Goal: Task Accomplishment & Management: Complete application form

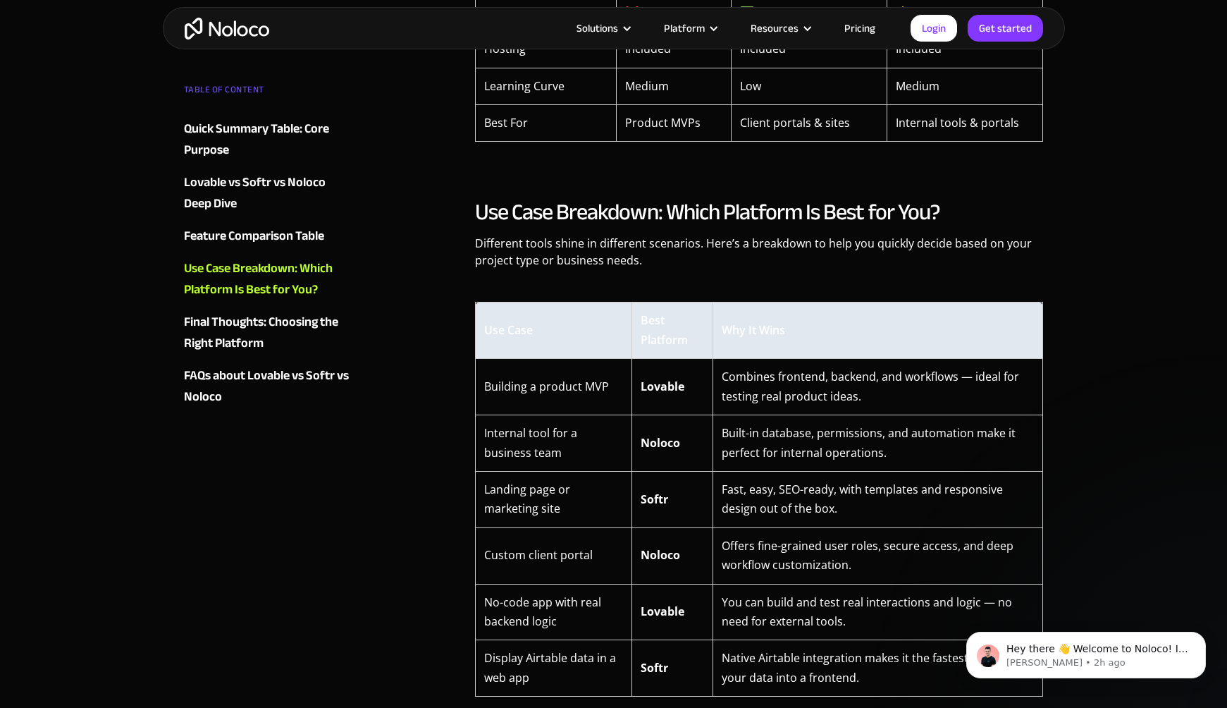
click at [727, 380] on td "Combines frontend, backend, and workflows — ideal for testing real product idea…" at bounding box center [877, 387] width 331 height 56
click at [771, 380] on td "Combines frontend, backend, and workflows — ideal for testing real product idea…" at bounding box center [877, 387] width 331 height 56
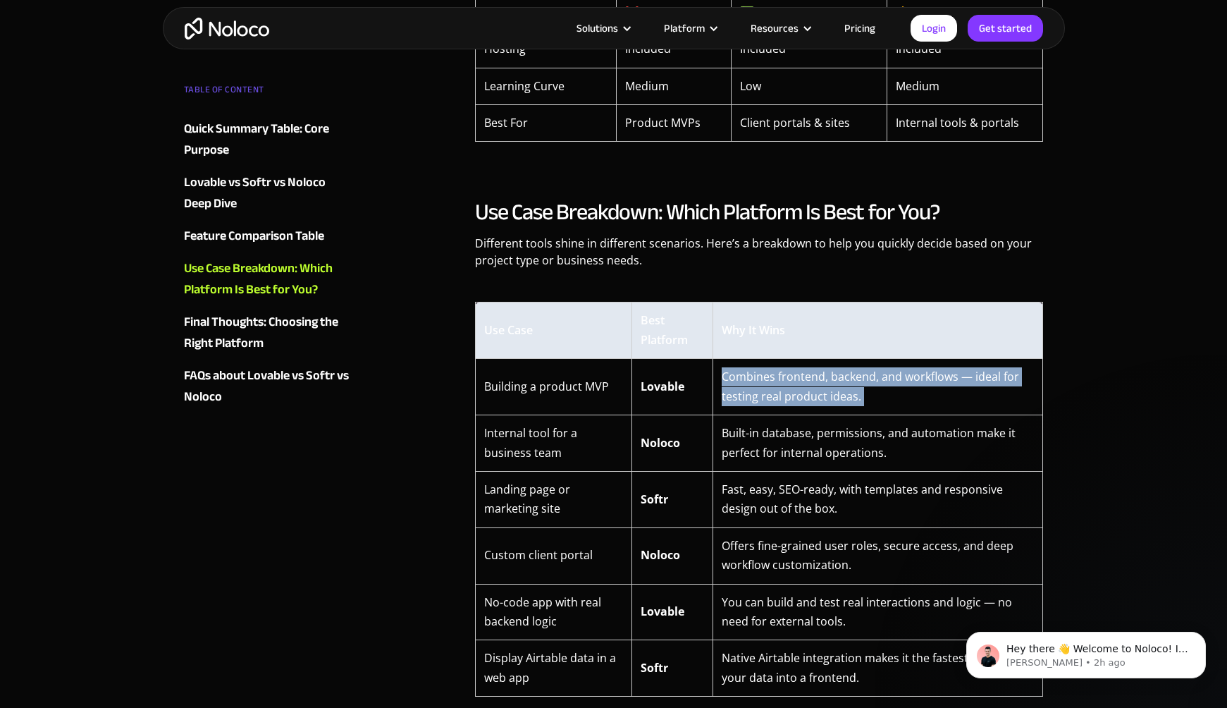
click at [771, 380] on td "Combines frontend, backend, and workflows — ideal for testing real product idea…" at bounding box center [877, 387] width 331 height 56
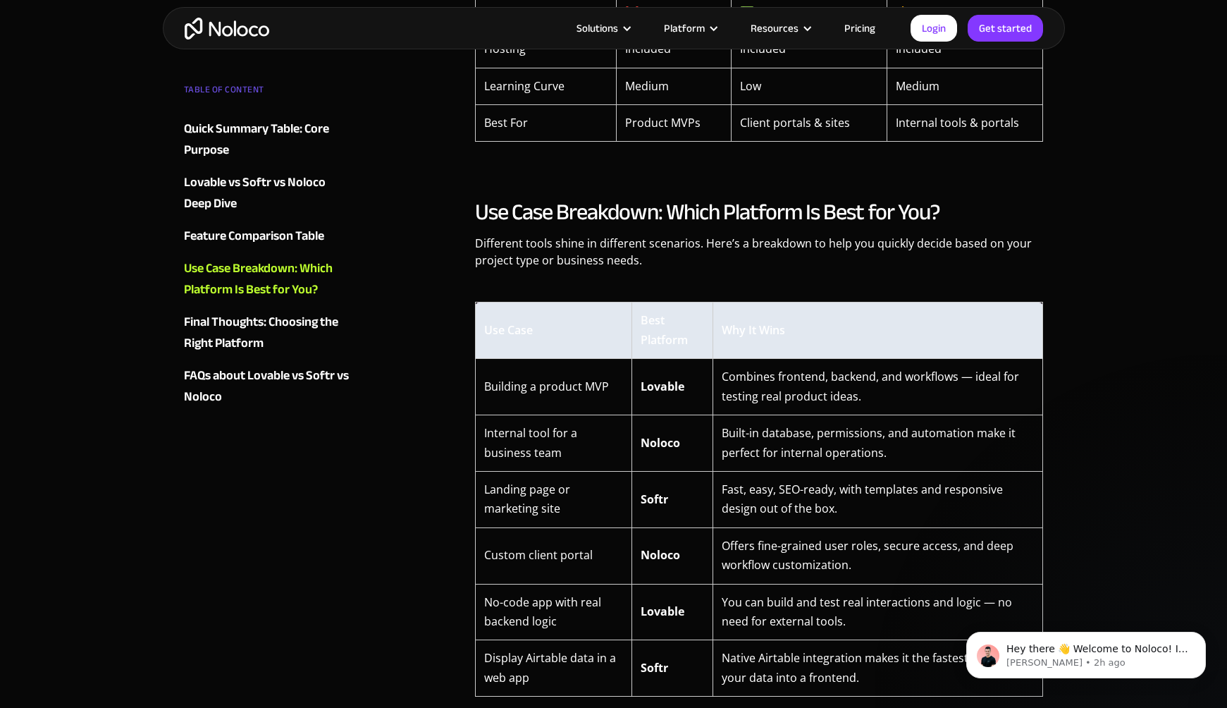
click at [769, 421] on td "Built-in database, permissions, and automation make it perfect for internal ope…" at bounding box center [877, 443] width 331 height 56
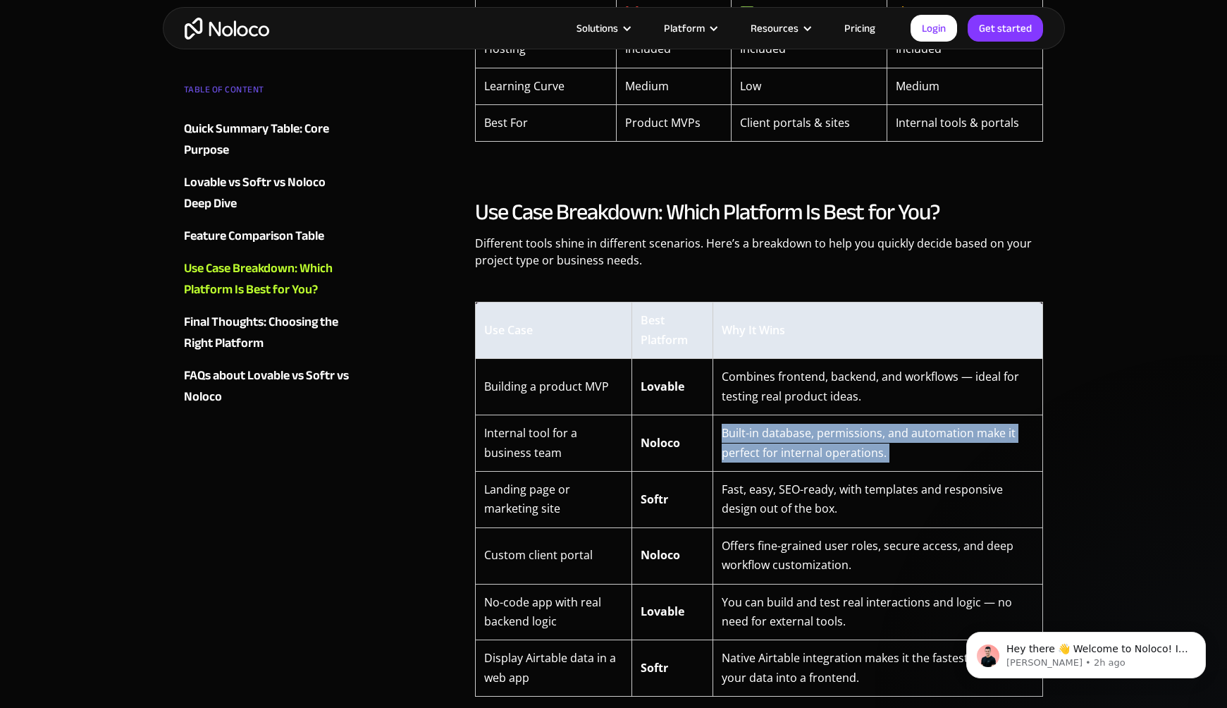
click at [769, 421] on td "Built-in database, permissions, and automation make it perfect for internal ope…" at bounding box center [877, 443] width 331 height 56
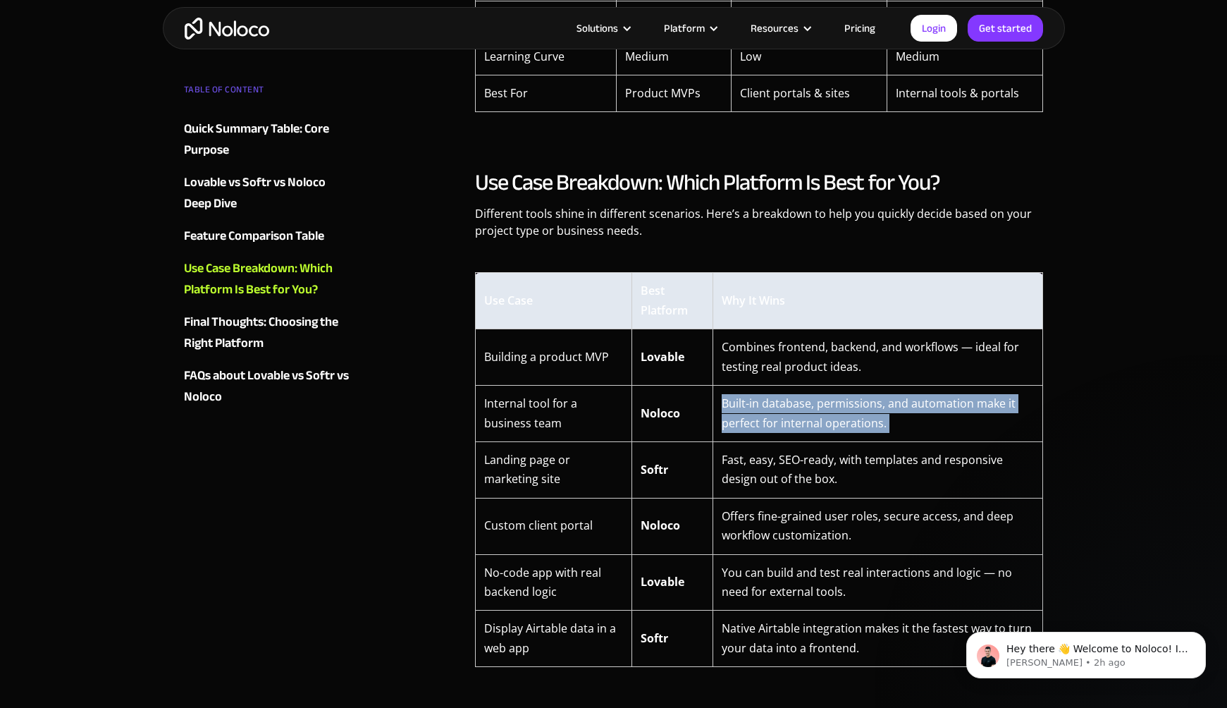
scroll to position [2839, 0]
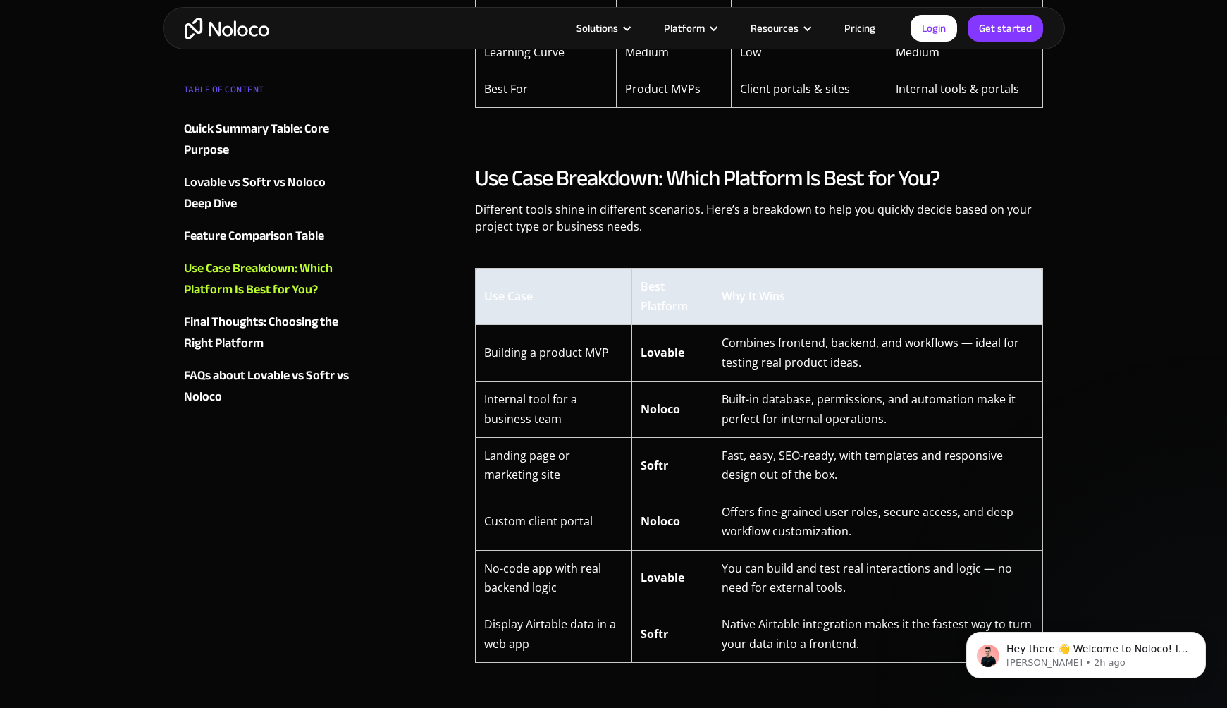
click at [765, 519] on td "Offers fine-grained user roles, secure access, and deep workflow customization." at bounding box center [877, 521] width 331 height 56
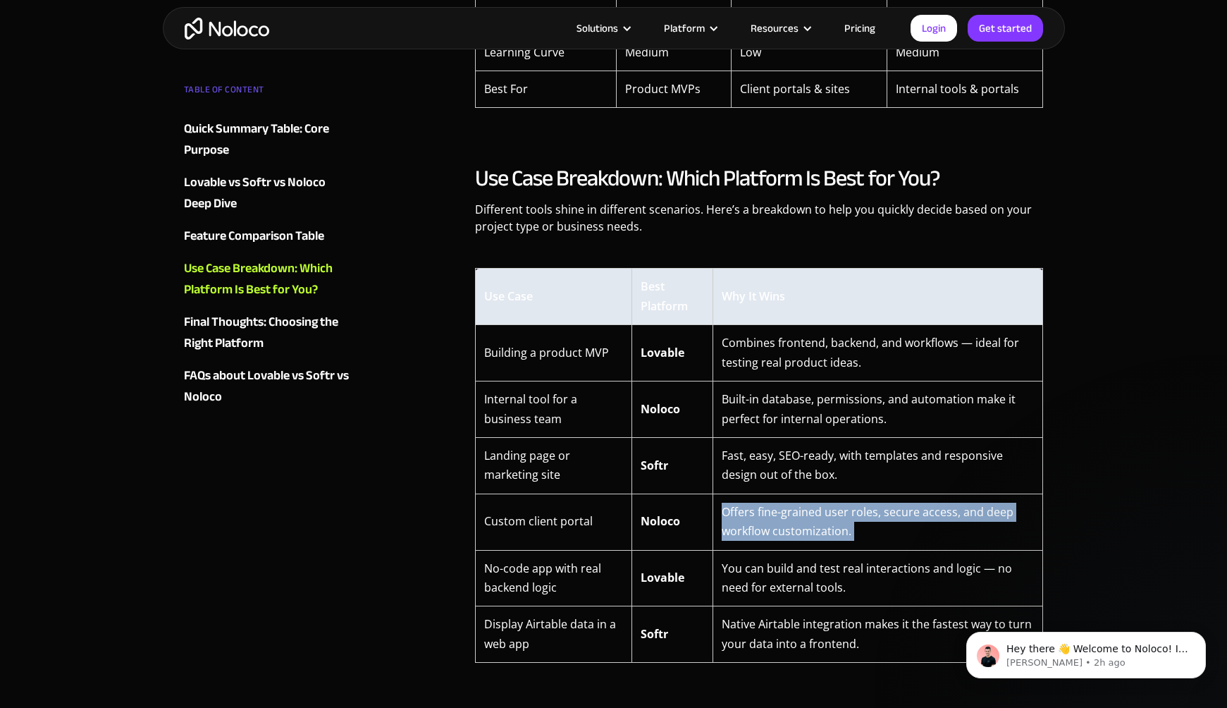
click at [765, 519] on td "Offers fine-grained user roles, secure access, and deep workflow customization." at bounding box center [877, 521] width 331 height 56
drag, startPoint x: 785, startPoint y: 524, endPoint x: 757, endPoint y: 524, distance: 28.2
click at [745, 520] on td "Offers fine-grained user roles, secure access, and deep workflow customization." at bounding box center [877, 521] width 331 height 56
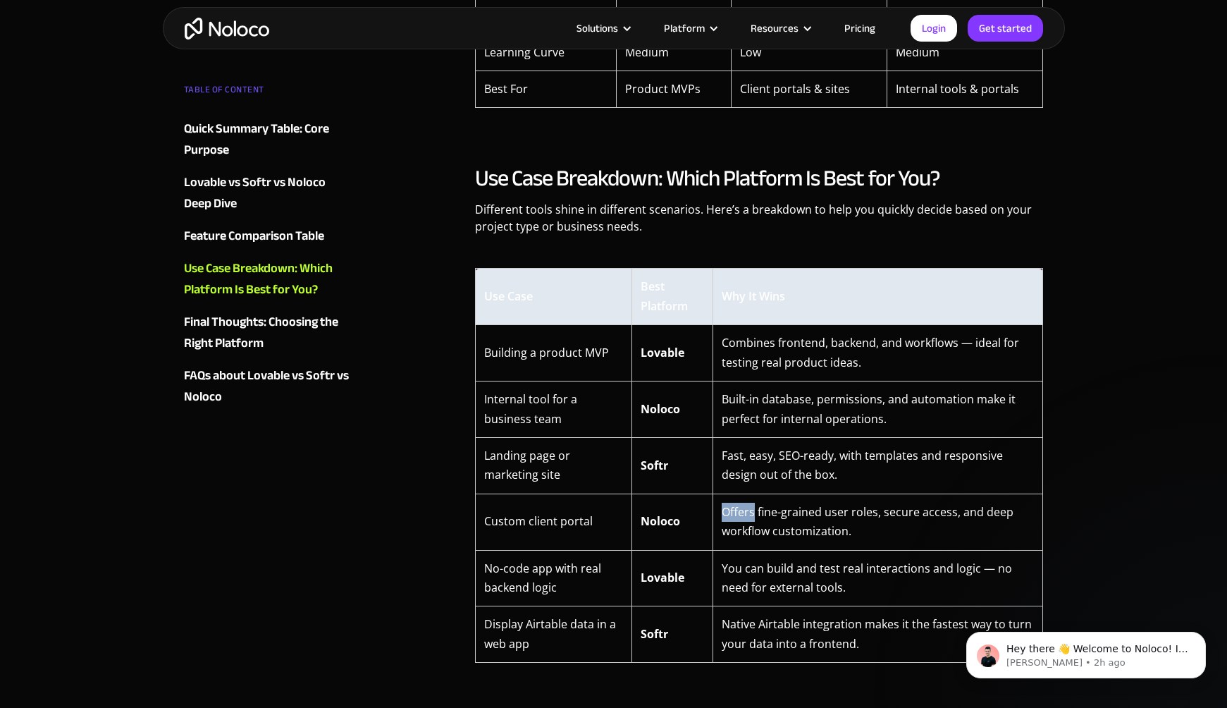
click at [745, 520] on td "Offers fine-grained user roles, secure access, and deep workflow customization." at bounding box center [877, 521] width 331 height 56
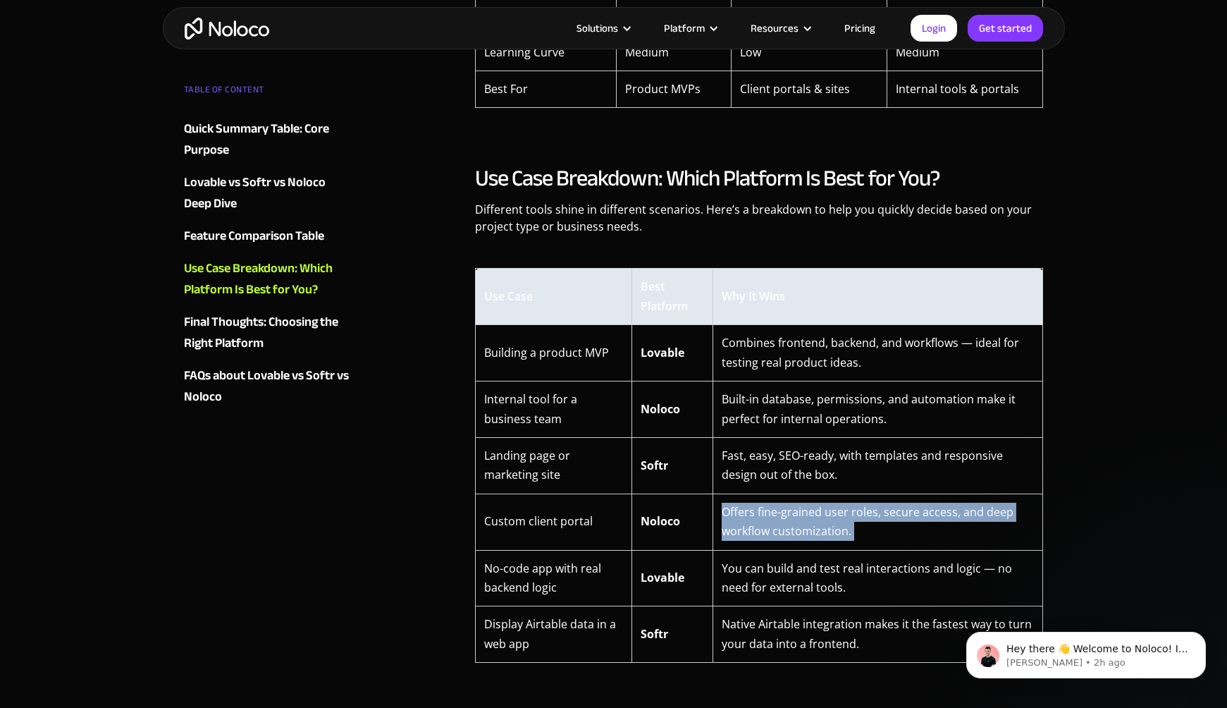
click at [745, 520] on td "Offers fine-grained user roles, secure access, and deep workflow customization." at bounding box center [877, 521] width 331 height 56
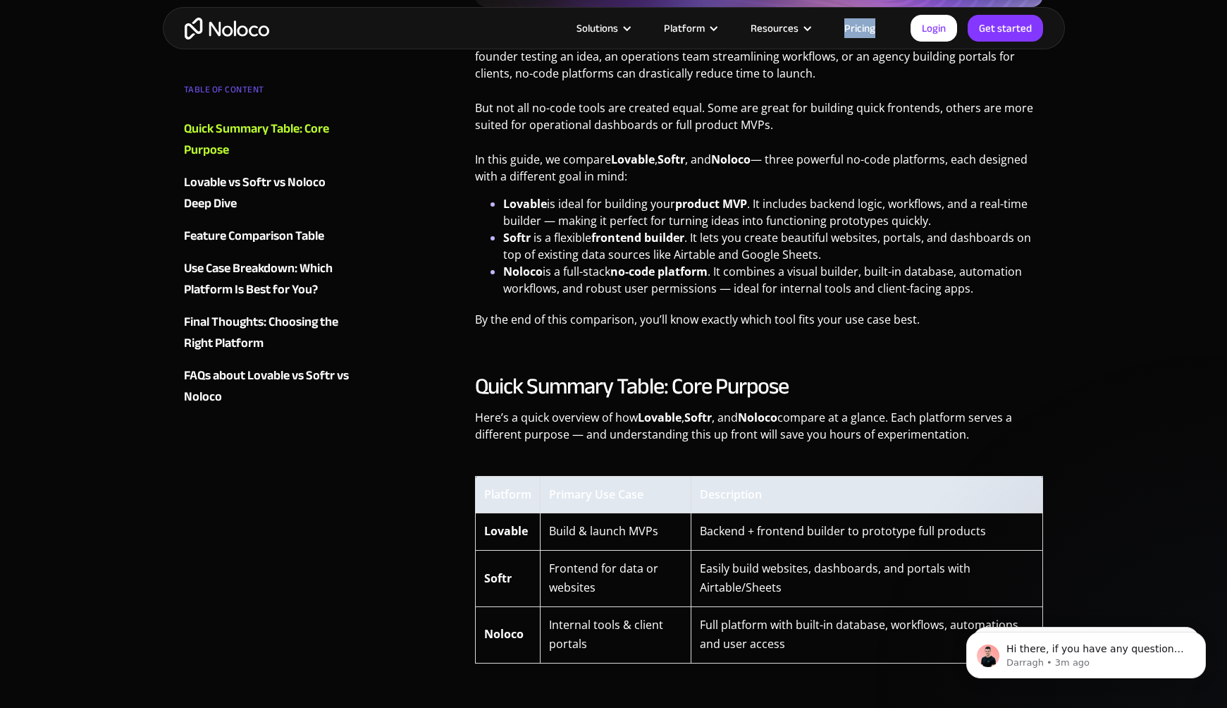
scroll to position [757, 0]
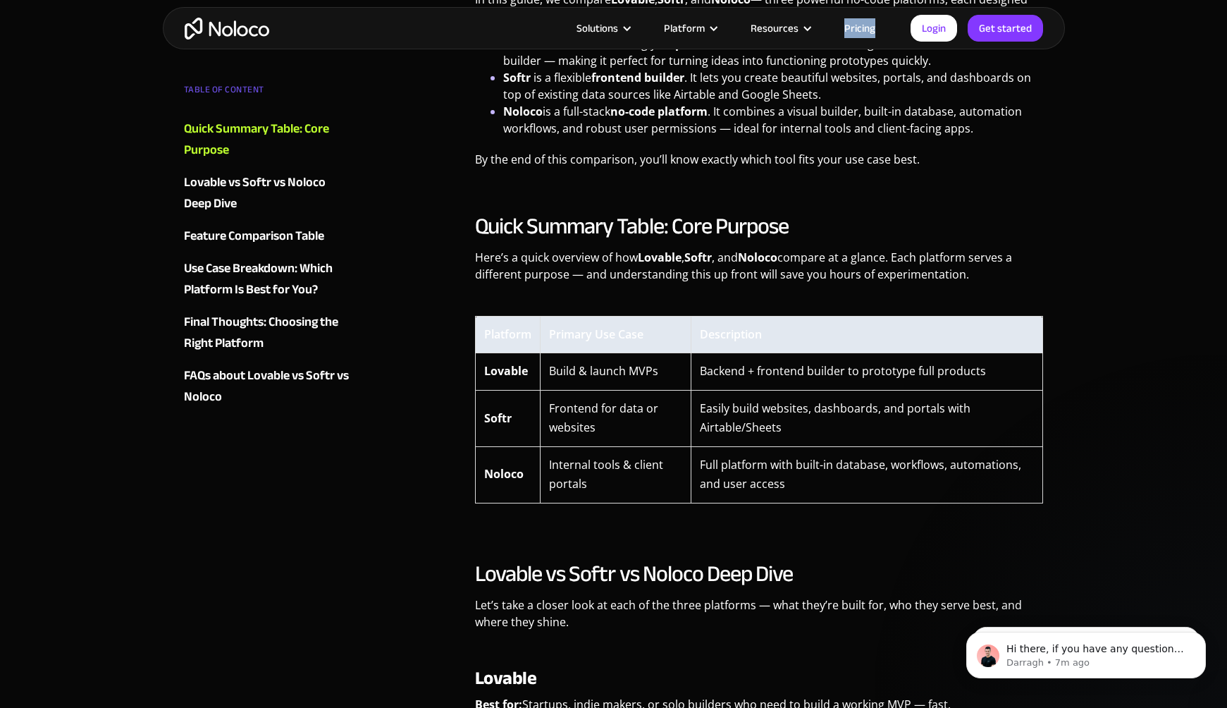
click at [261, 178] on div "Lovable vs Softr vs Noloco Deep Dive" at bounding box center [269, 193] width 171 height 42
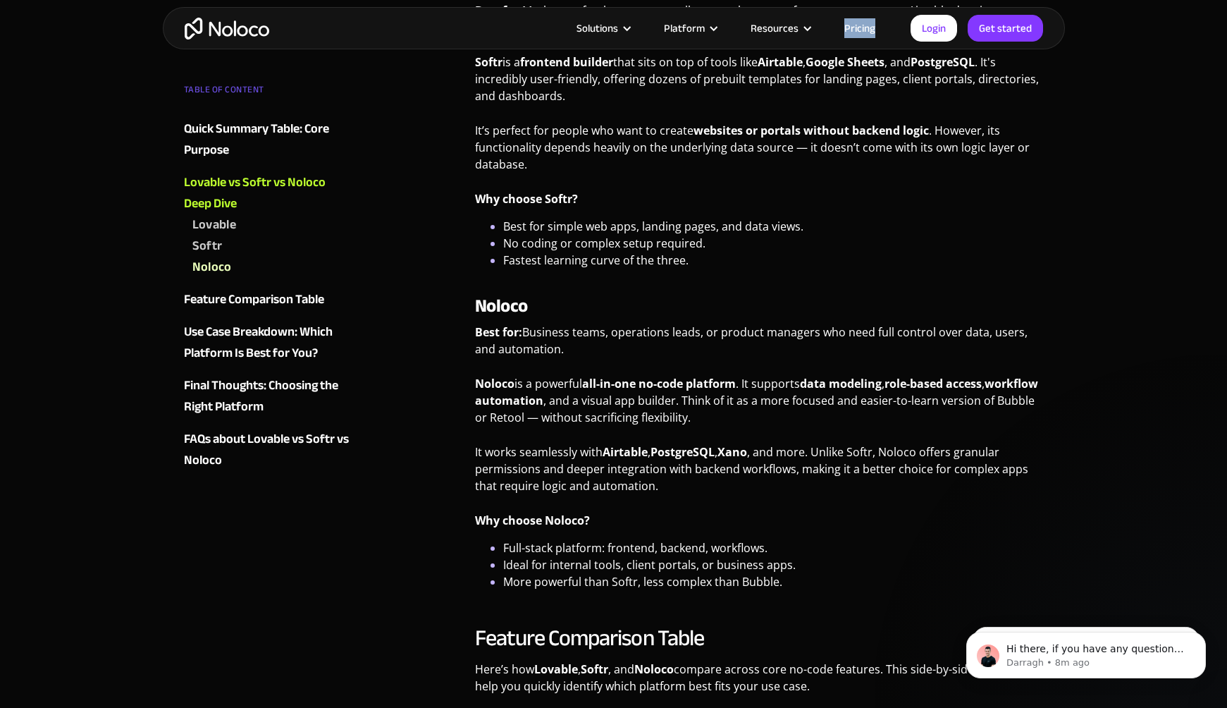
scroll to position [1895, 0]
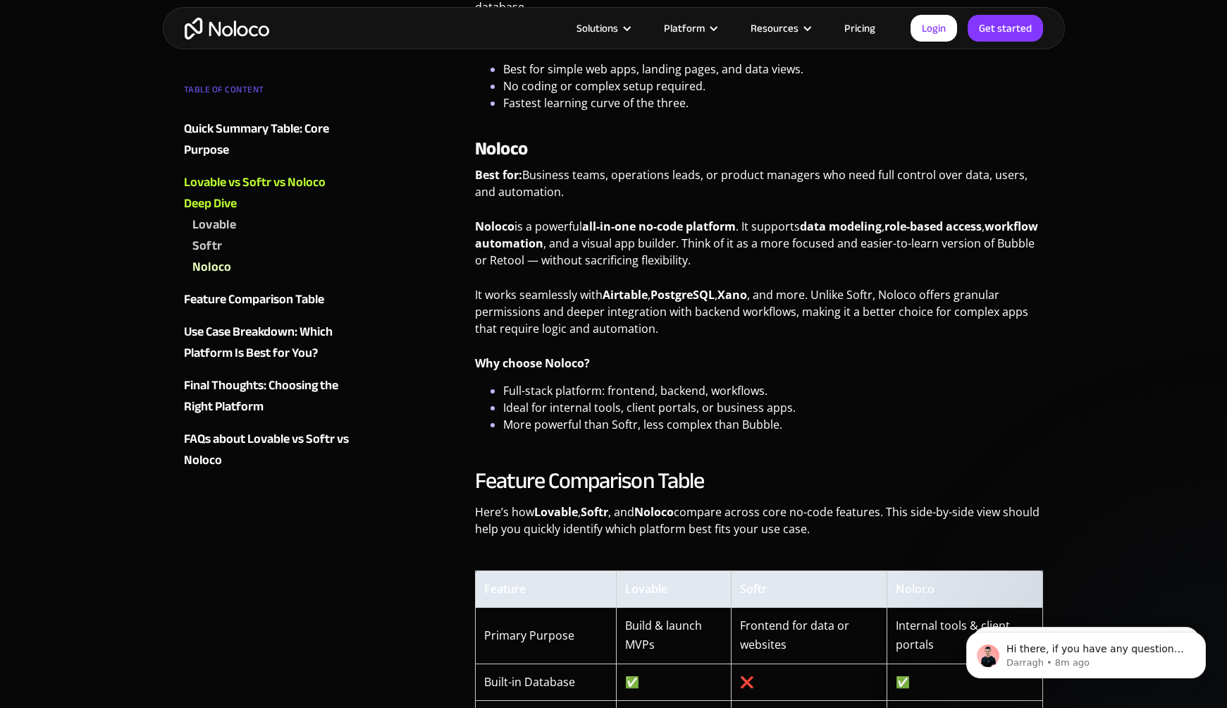
click at [605, 182] on p "Best for: Business teams, operations leads, or product managers who need full c…" at bounding box center [759, 188] width 569 height 44
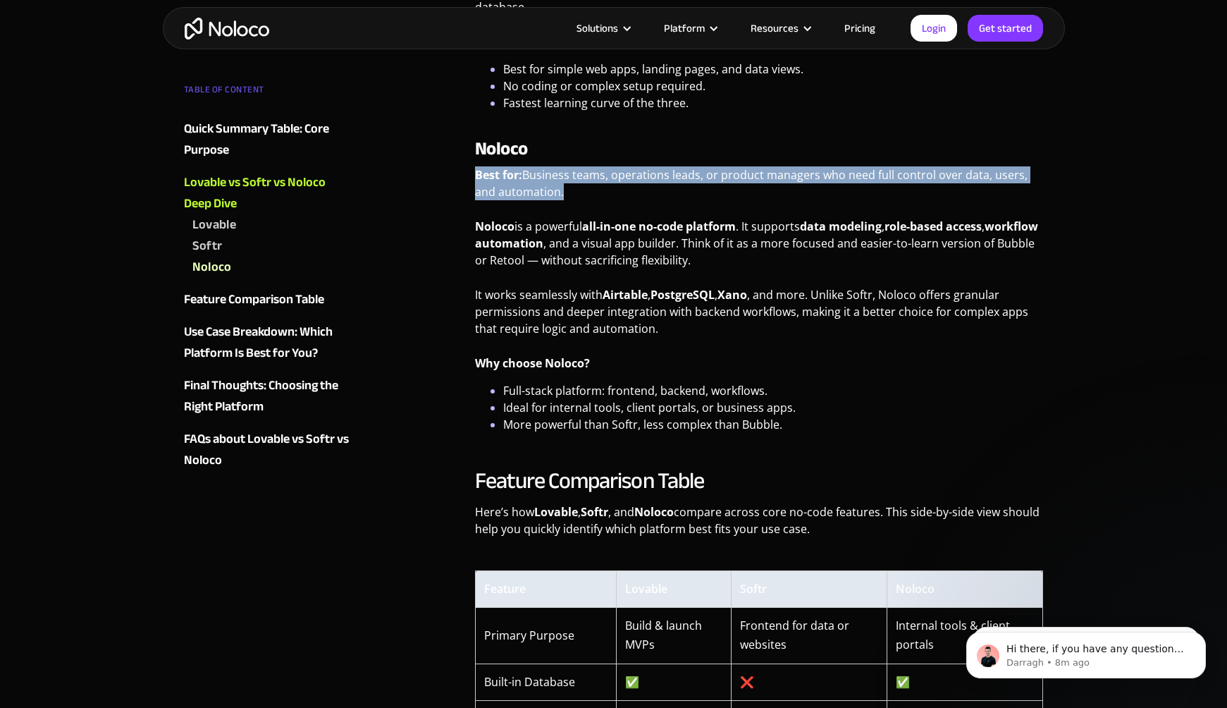
click at [605, 182] on p "Best for: Business teams, operations leads, or product managers who need full c…" at bounding box center [759, 188] width 569 height 44
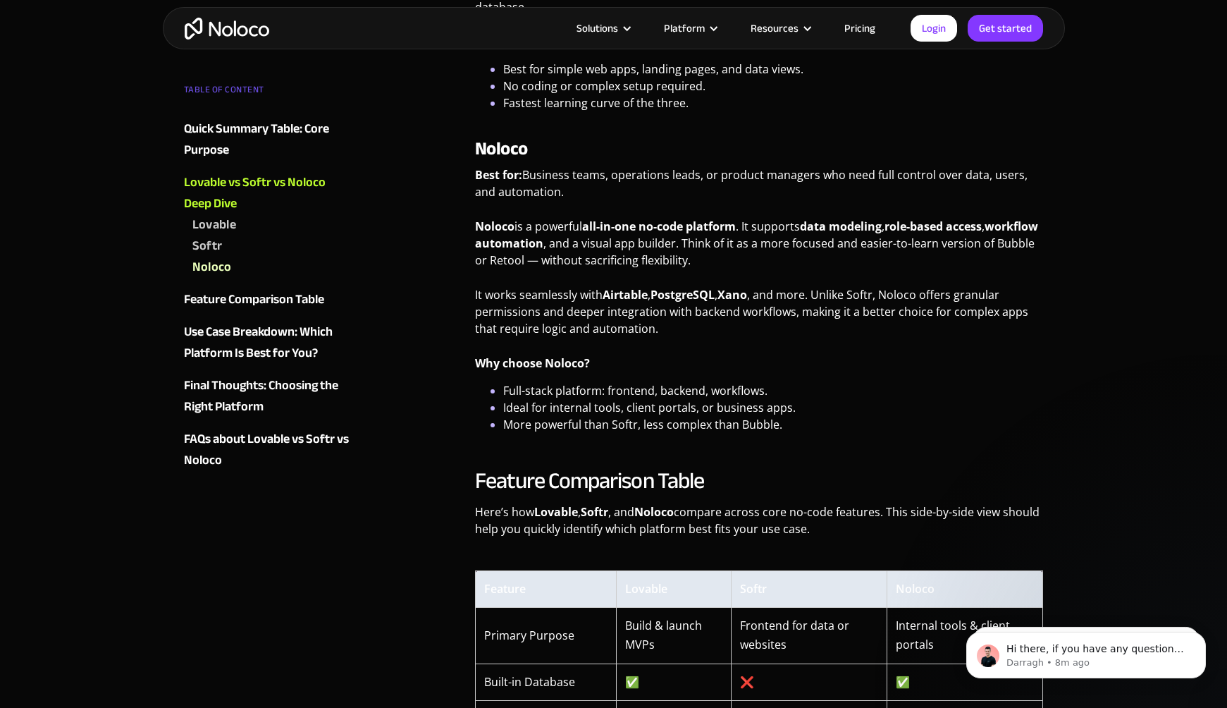
click at [712, 257] on p "Noloco is a powerful all-in-one no-code platform . It supports data modeling , …" at bounding box center [759, 248] width 569 height 61
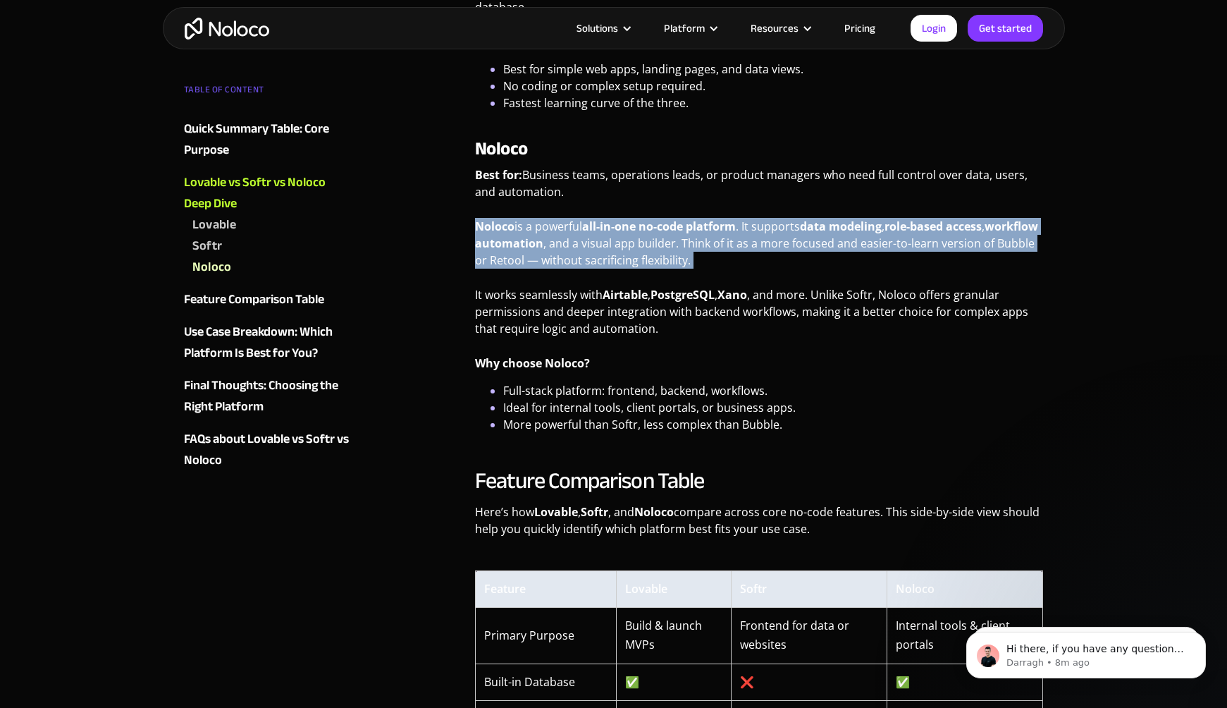
click at [712, 257] on p "Noloco is a powerful all-in-one no-code platform . It supports data modeling , …" at bounding box center [759, 248] width 569 height 61
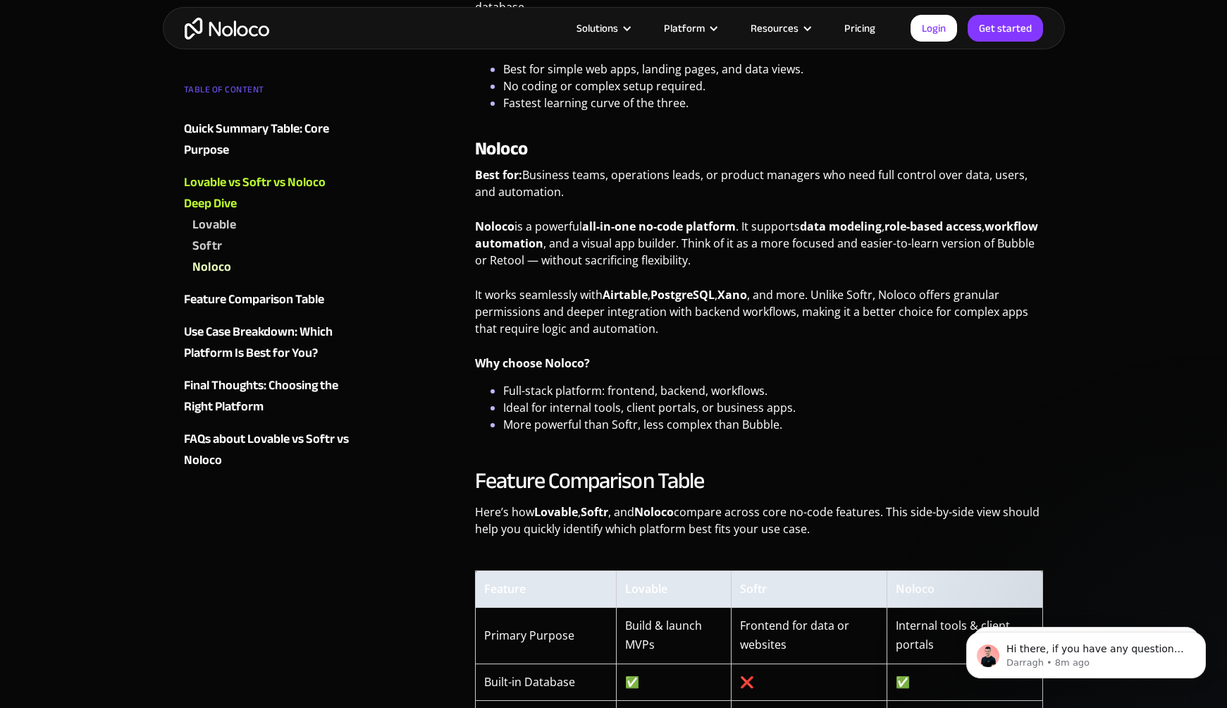
click at [731, 263] on p "Noloco is a powerful all-in-one no-code platform . It supports data modeling , …" at bounding box center [759, 248] width 569 height 61
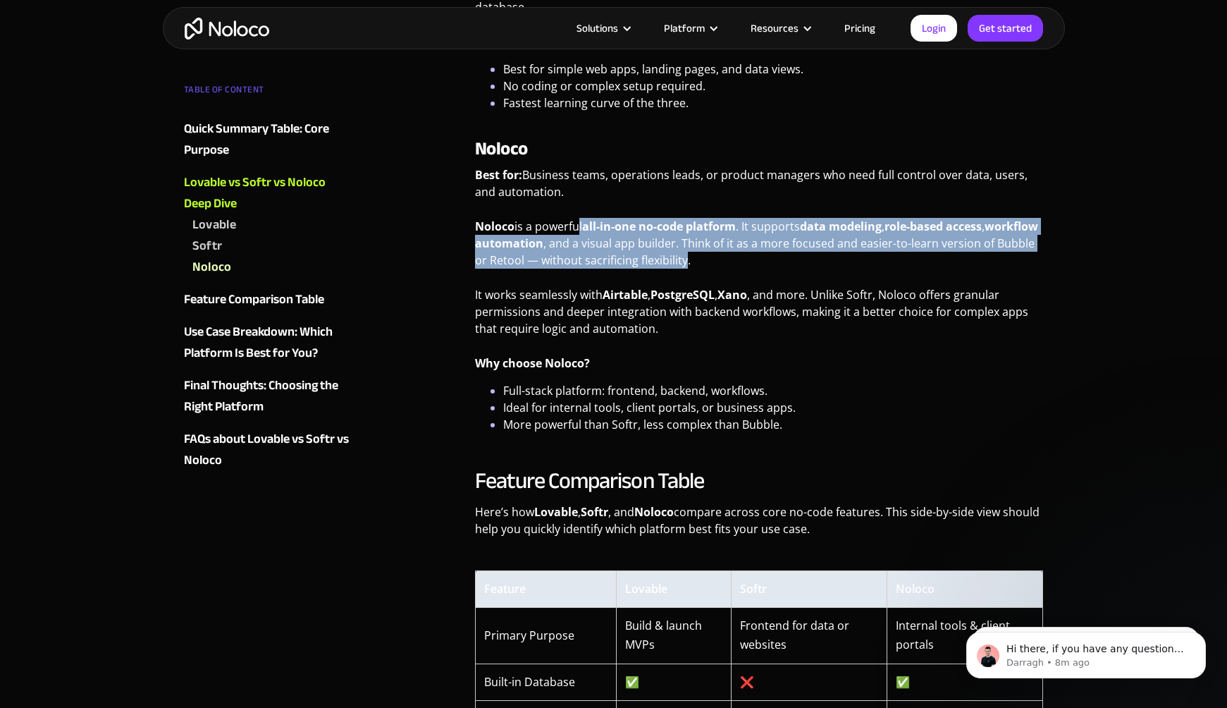
drag, startPoint x: 737, startPoint y: 263, endPoint x: 575, endPoint y: 218, distance: 168.2
click at [575, 218] on p "Noloco is a powerful all-in-one no-code platform . It supports data modeling , …" at bounding box center [759, 248] width 569 height 61
drag, startPoint x: 561, startPoint y: 218, endPoint x: 799, endPoint y: 257, distance: 241.3
click at [799, 257] on p "Noloco is a powerful all-in-one no-code platform . It supports data modeling , …" at bounding box center [759, 248] width 569 height 61
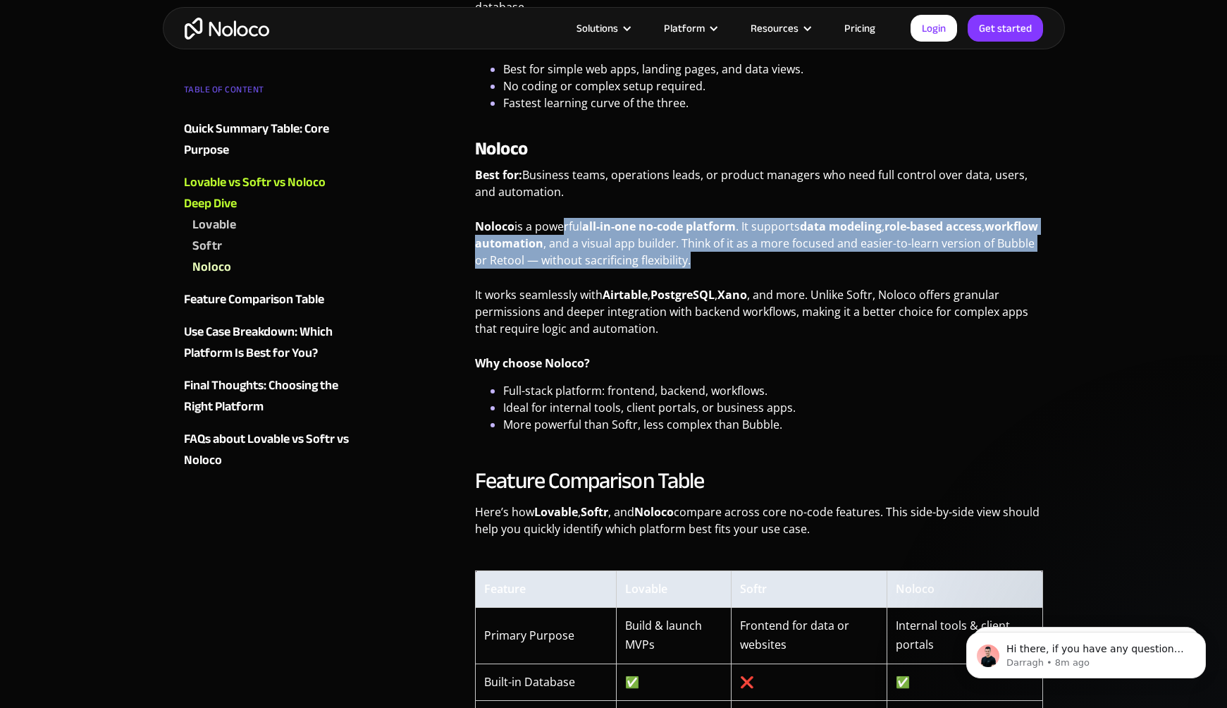
click at [799, 257] on p "Noloco is a powerful all-in-one no-code platform . It supports data modeling , …" at bounding box center [759, 248] width 569 height 61
drag, startPoint x: 799, startPoint y: 257, endPoint x: 612, endPoint y: 225, distance: 189.4
click at [612, 224] on p "Noloco is a powerful all-in-one no-code platform . It supports data modeling , …" at bounding box center [759, 248] width 569 height 61
click at [612, 225] on strong "all-in-one no-code platform" at bounding box center [659, 226] width 154 height 16
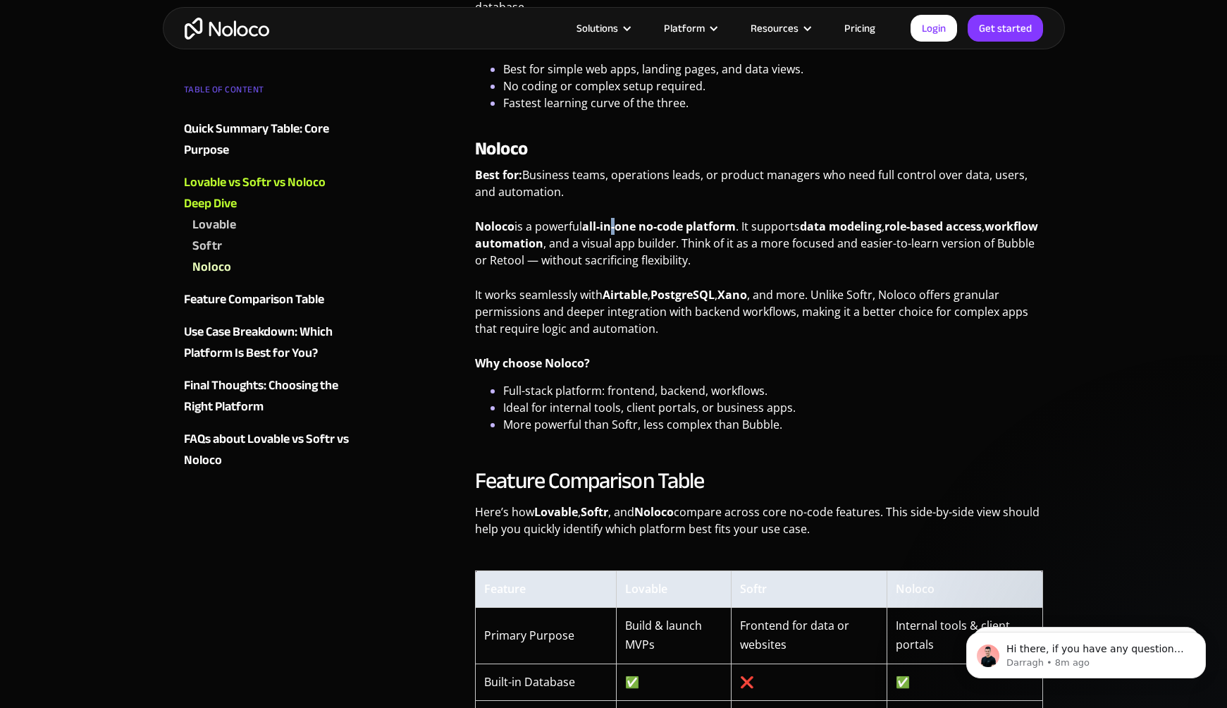
click at [612, 225] on strong "all-in-one no-code platform" at bounding box center [659, 226] width 154 height 16
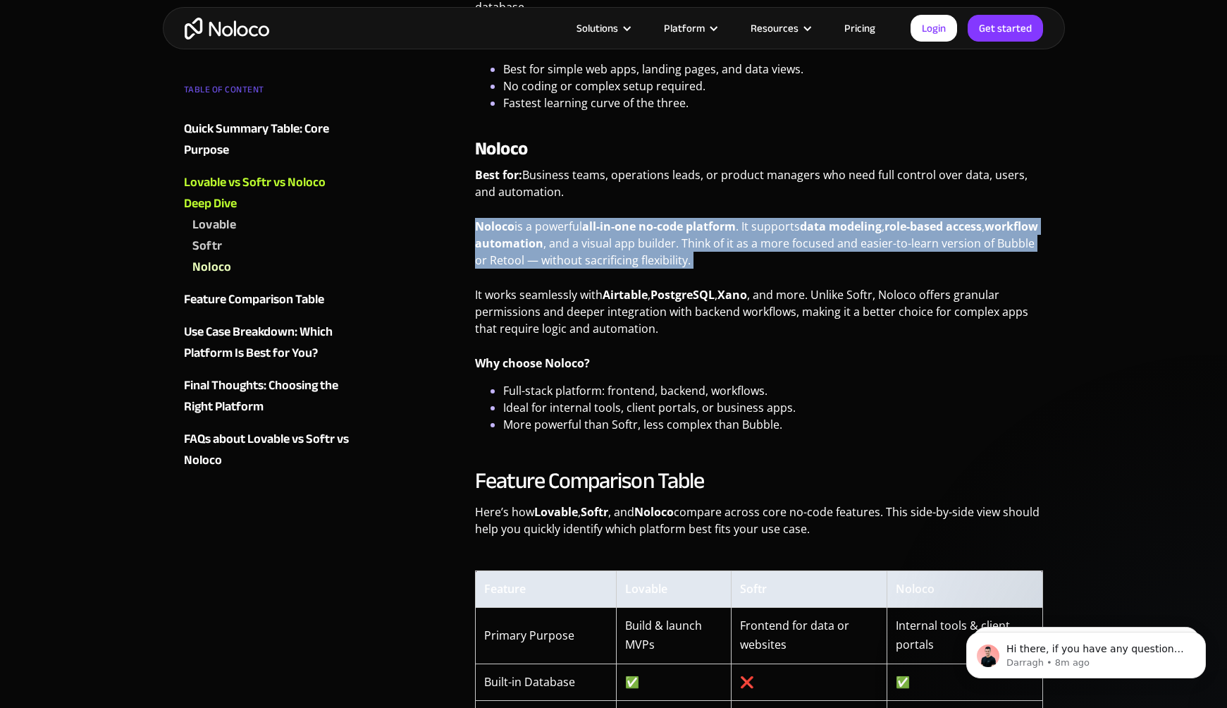
click at [612, 225] on strong "all-in-one no-code platform" at bounding box center [659, 226] width 154 height 16
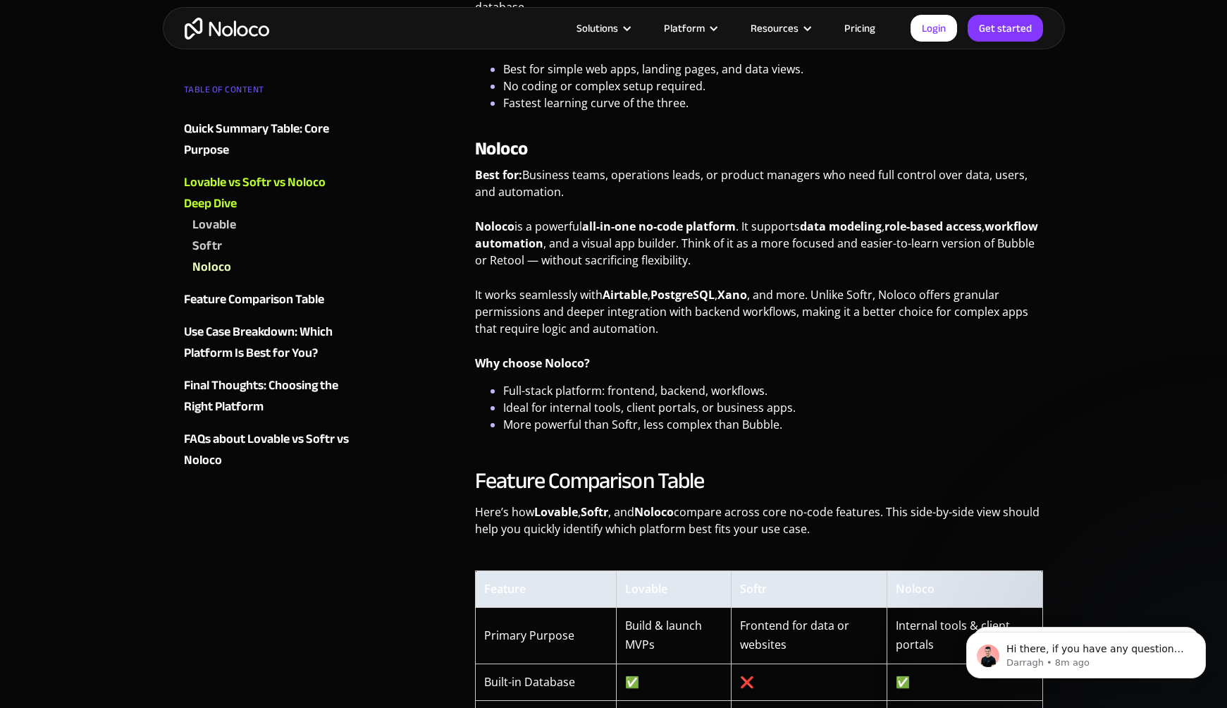
click at [643, 323] on p "It works seamlessly with Airtable , PostgreSQL , Xano , and more. Unlike Softr,…" at bounding box center [759, 316] width 569 height 61
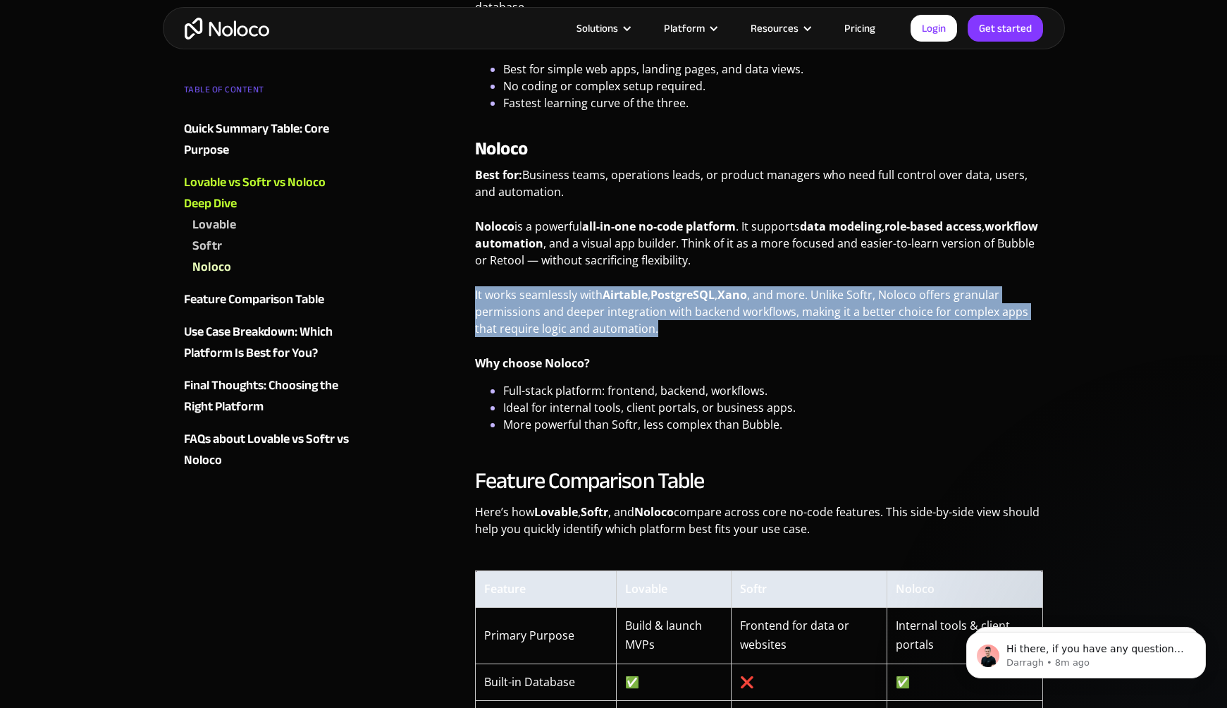
click at [643, 323] on p "It works seamlessly with Airtable , PostgreSQL , Xano , and more. Unlike Softr,…" at bounding box center [759, 316] width 569 height 61
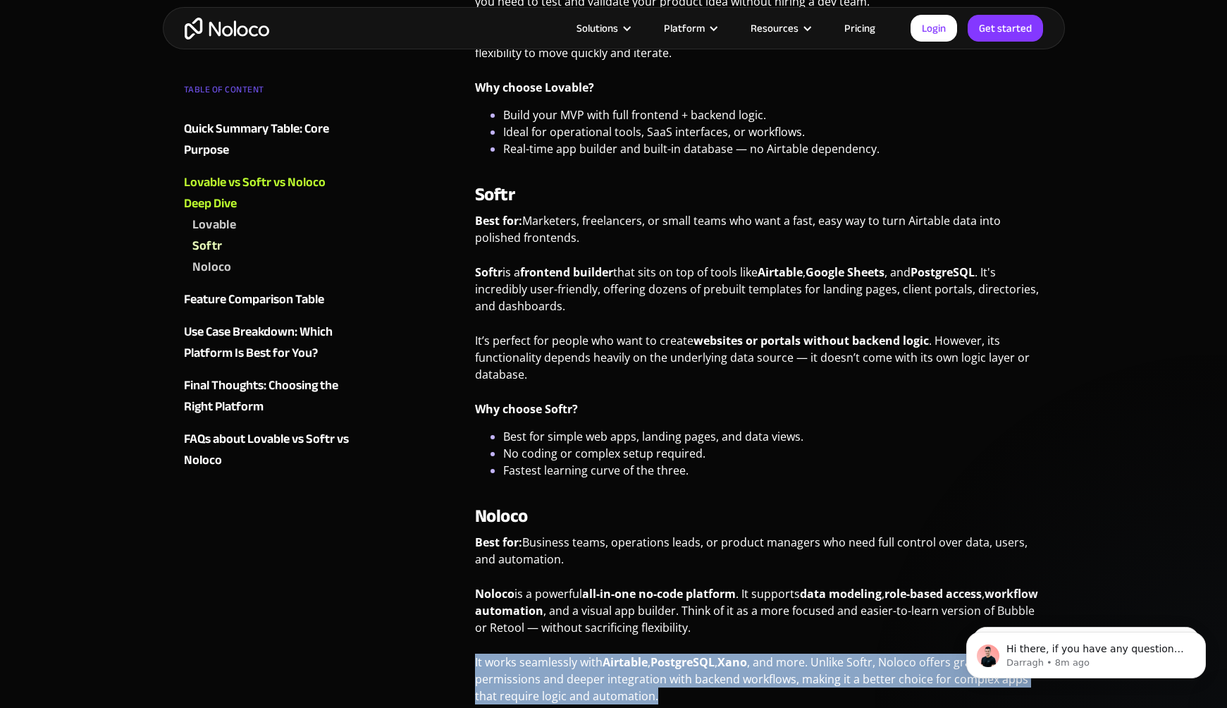
scroll to position [1346, 0]
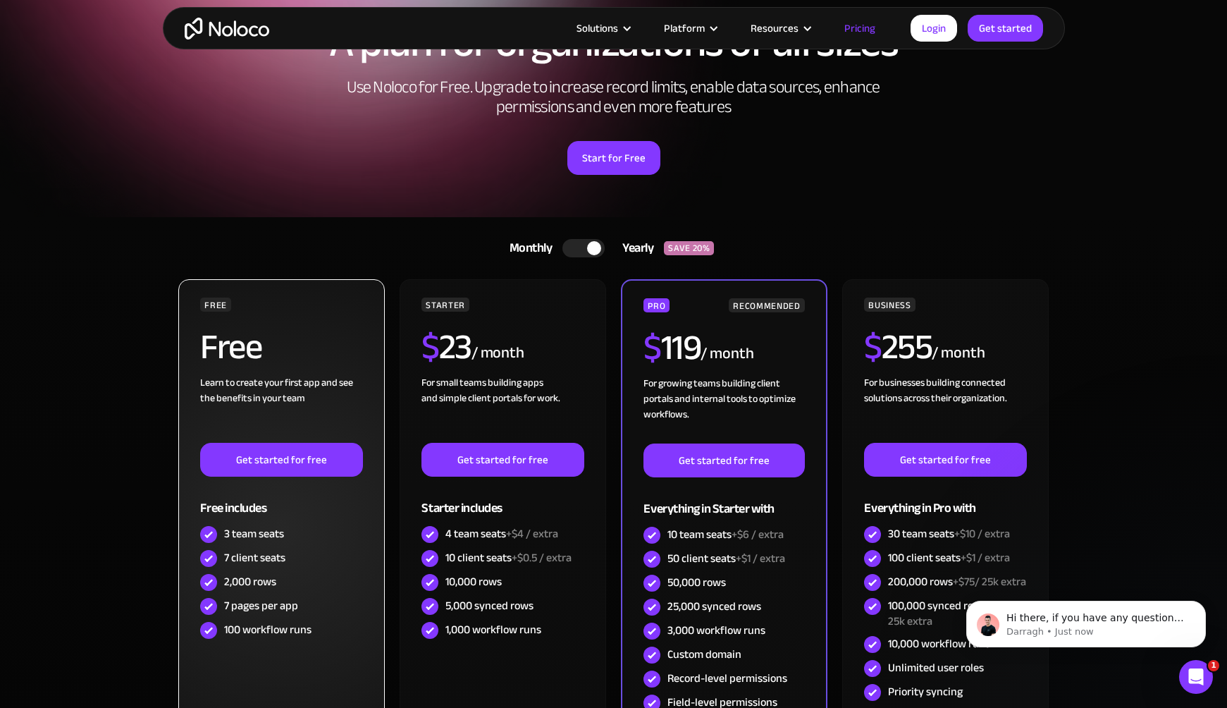
scroll to position [110, 0]
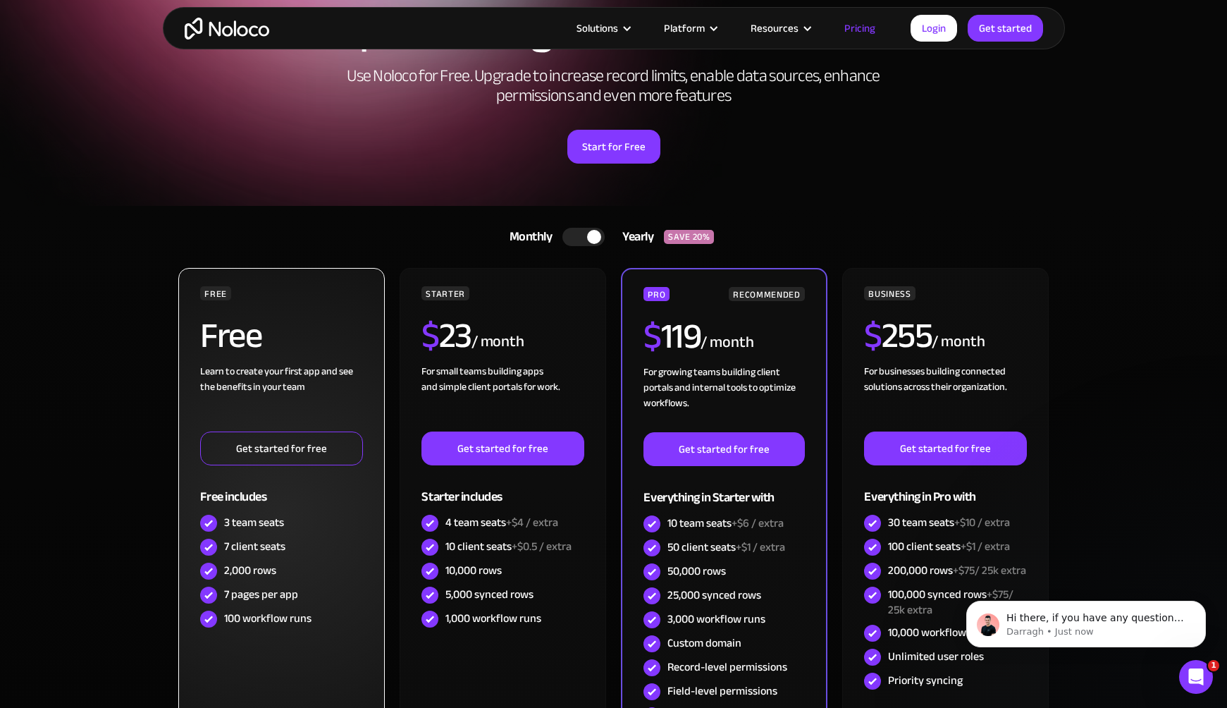
click at [292, 451] on link "Get started for free" at bounding box center [281, 448] width 162 height 34
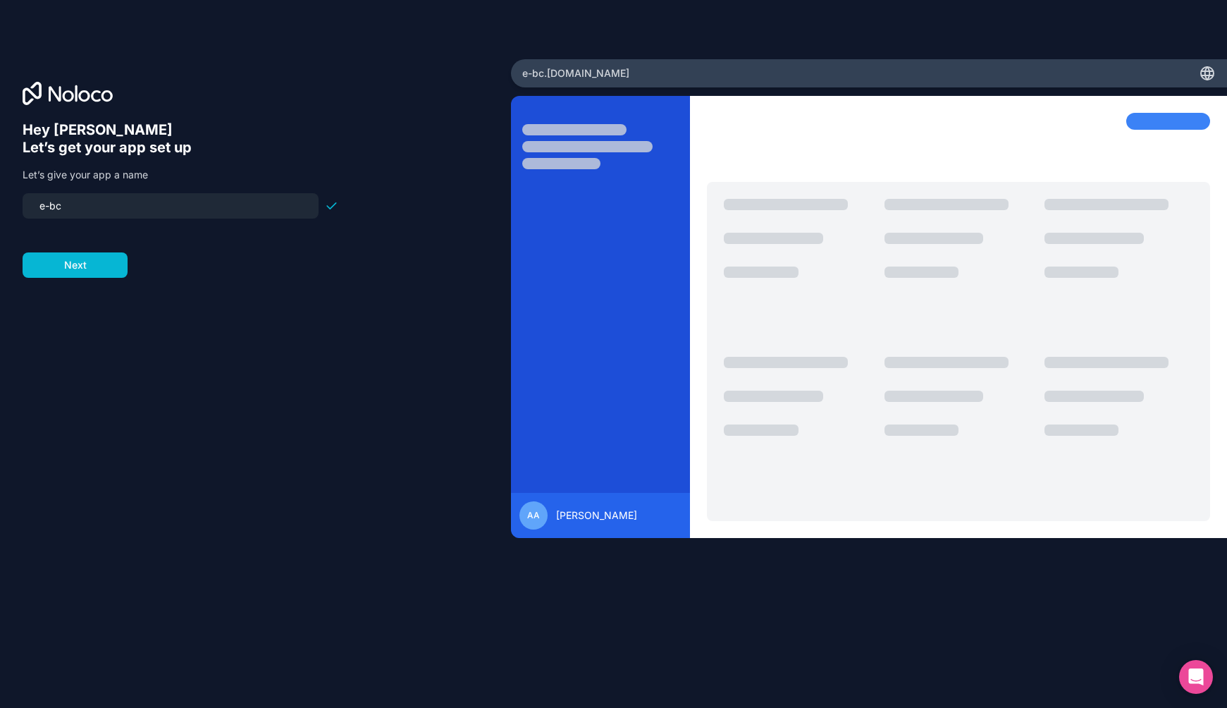
click at [87, 207] on input "e-bc" at bounding box center [170, 206] width 279 height 20
type input "biosurvey"
click at [88, 260] on button "Next" at bounding box center [75, 264] width 105 height 25
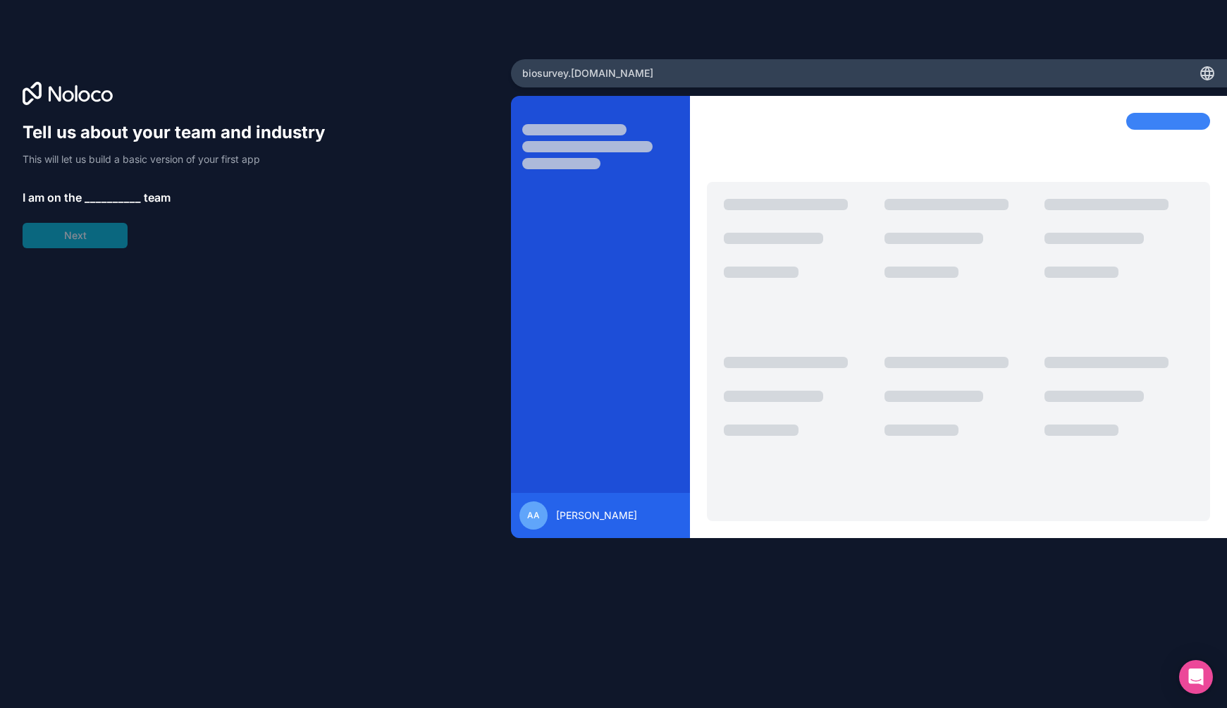
click at [103, 195] on span "__________" at bounding box center [113, 197] width 56 height 17
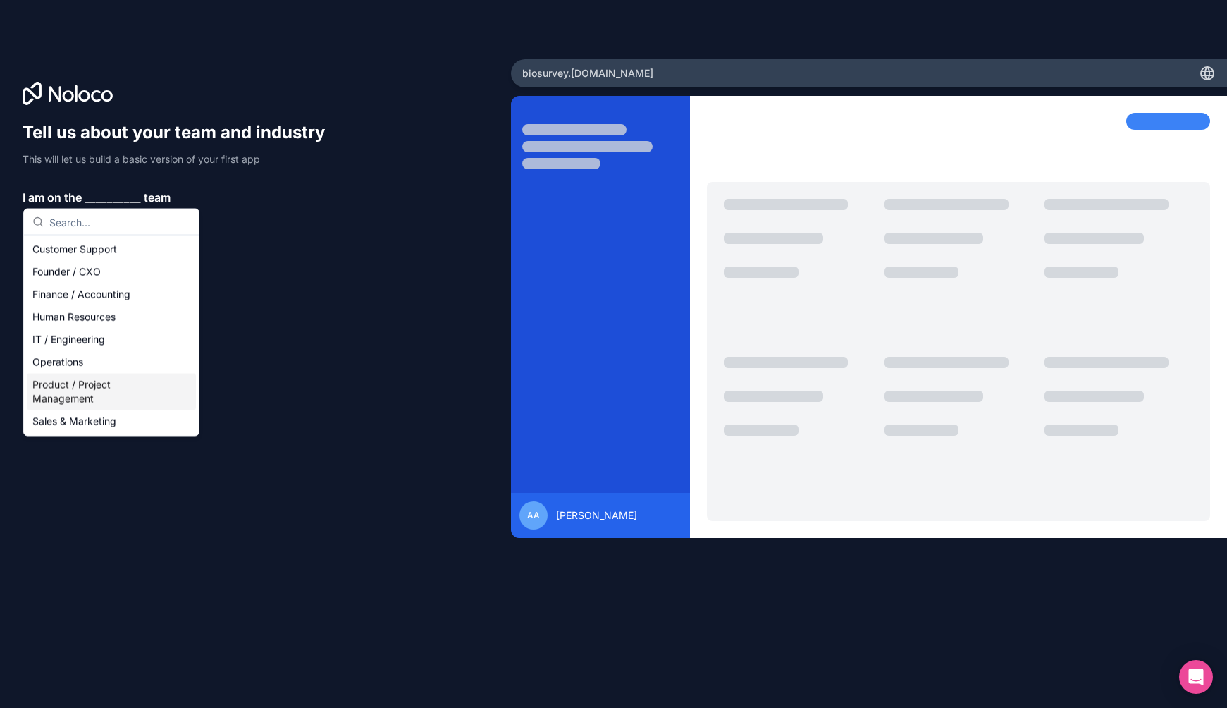
click at [77, 395] on div "Product / Project Management" at bounding box center [111, 391] width 169 height 37
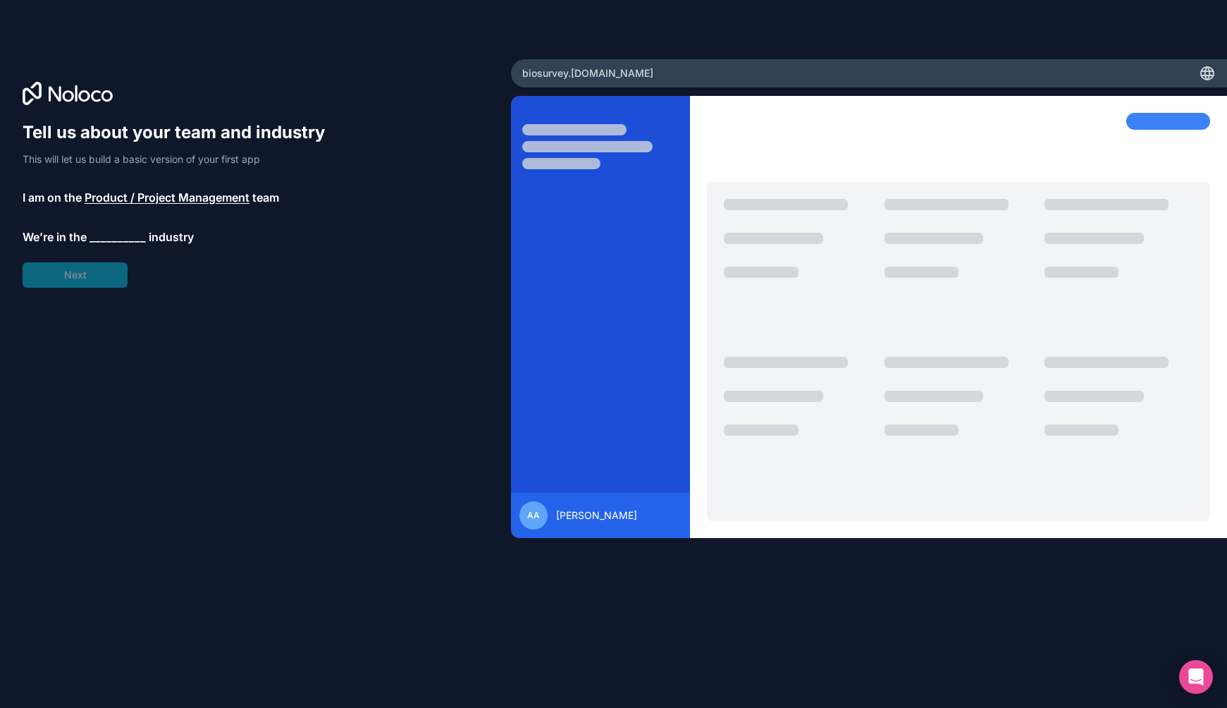
click at [115, 238] on span "__________" at bounding box center [117, 236] width 56 height 17
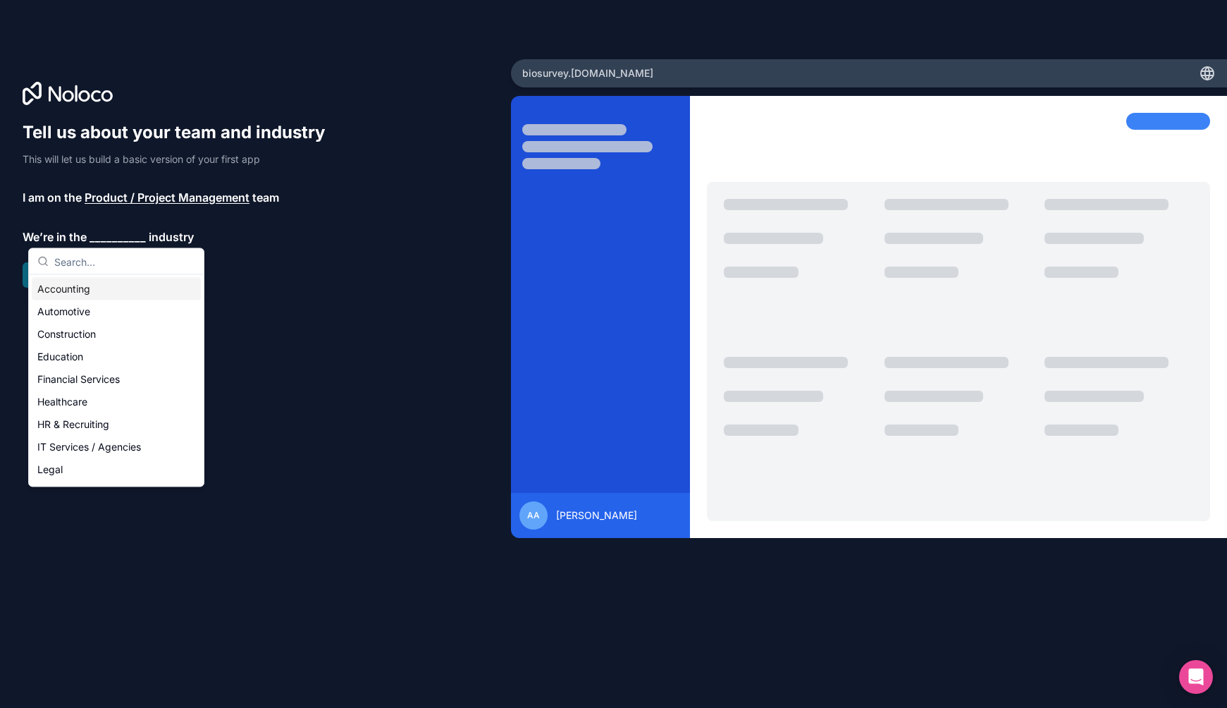
click at [87, 249] on input "text" at bounding box center [124, 261] width 141 height 25
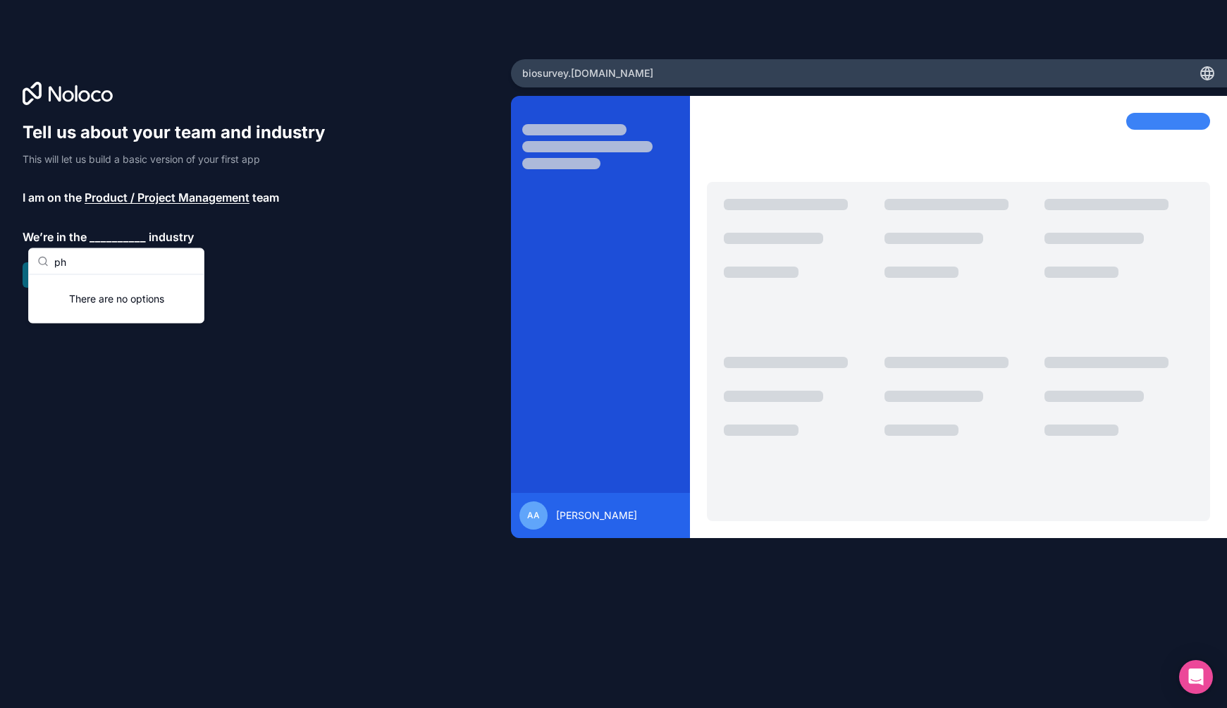
type input "p"
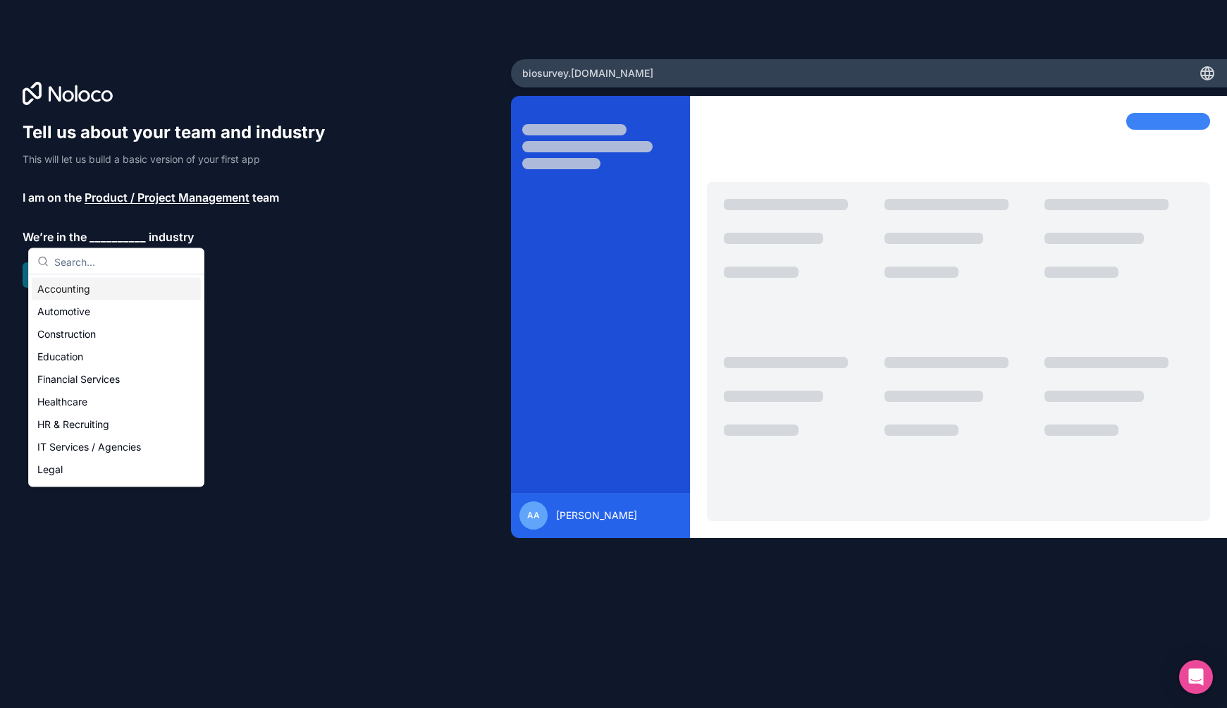
scroll to position [85, 0]
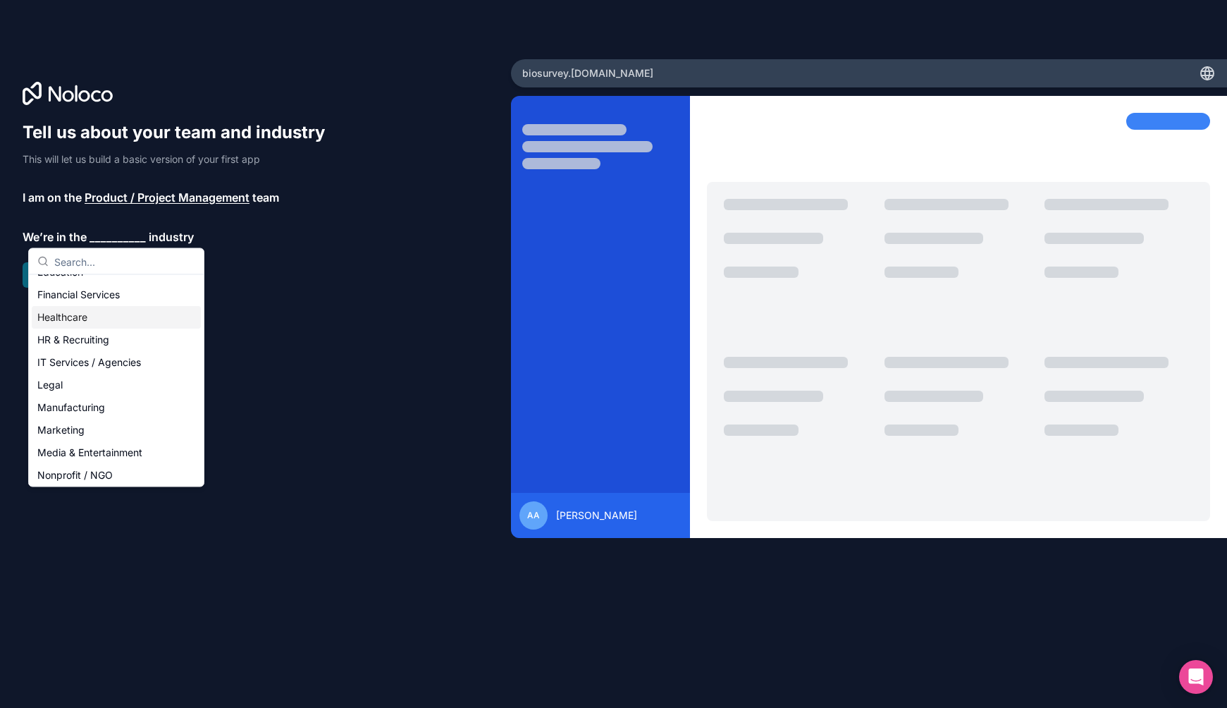
drag, startPoint x: 102, startPoint y: 338, endPoint x: 89, endPoint y: 322, distance: 20.0
click at [89, 322] on div "Accounting Automotive Construction Education Financial Services Healthcare HR &…" at bounding box center [116, 441] width 169 height 496
click at [89, 322] on div "Healthcare" at bounding box center [116, 317] width 169 height 23
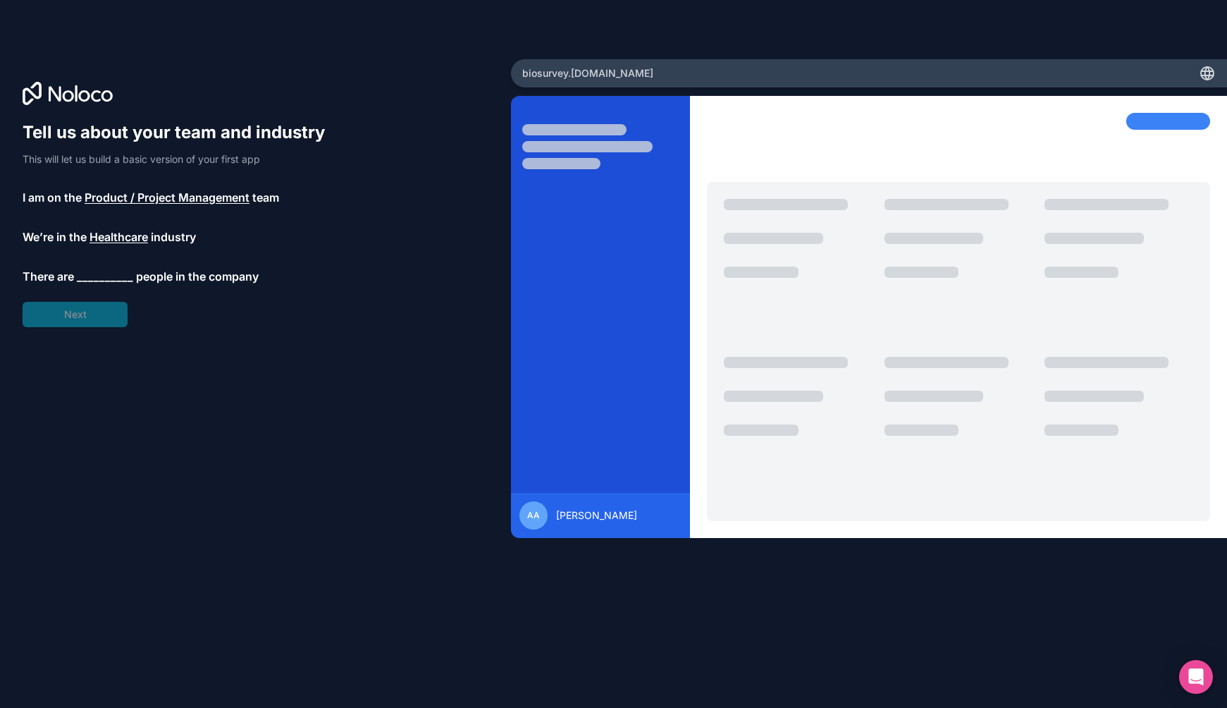
click at [99, 268] on span "__________" at bounding box center [105, 276] width 56 height 17
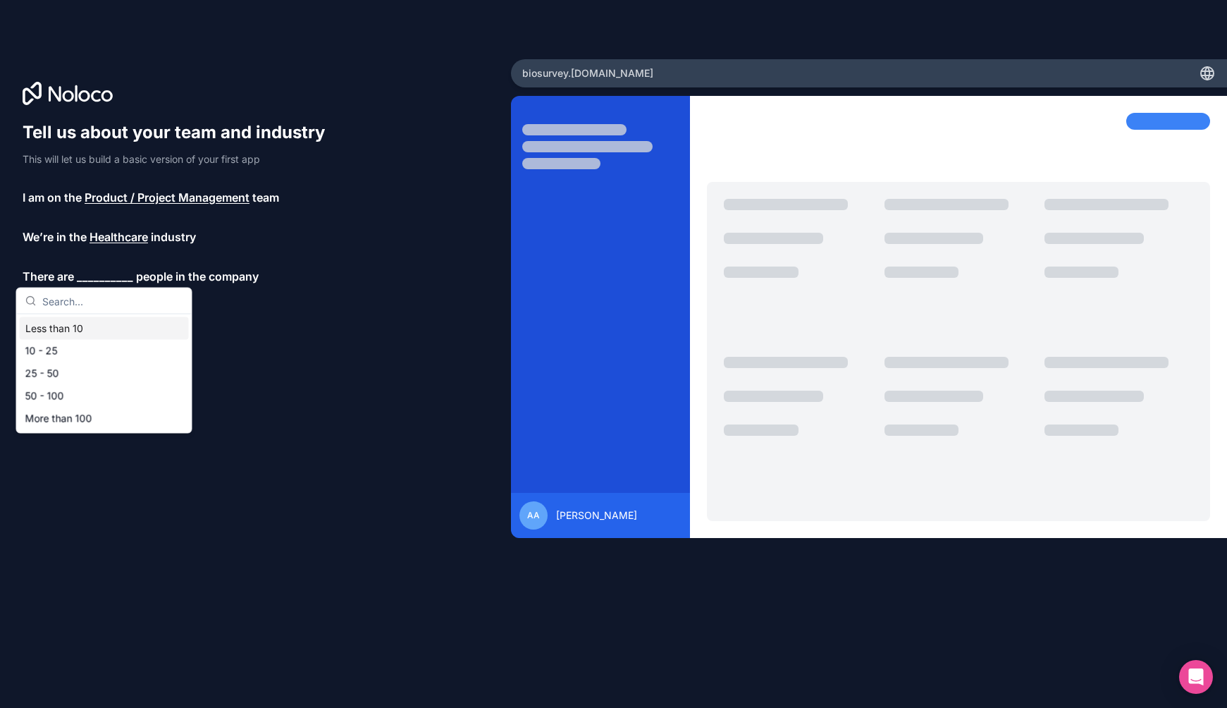
click at [73, 328] on div "Less than 10" at bounding box center [104, 328] width 169 height 23
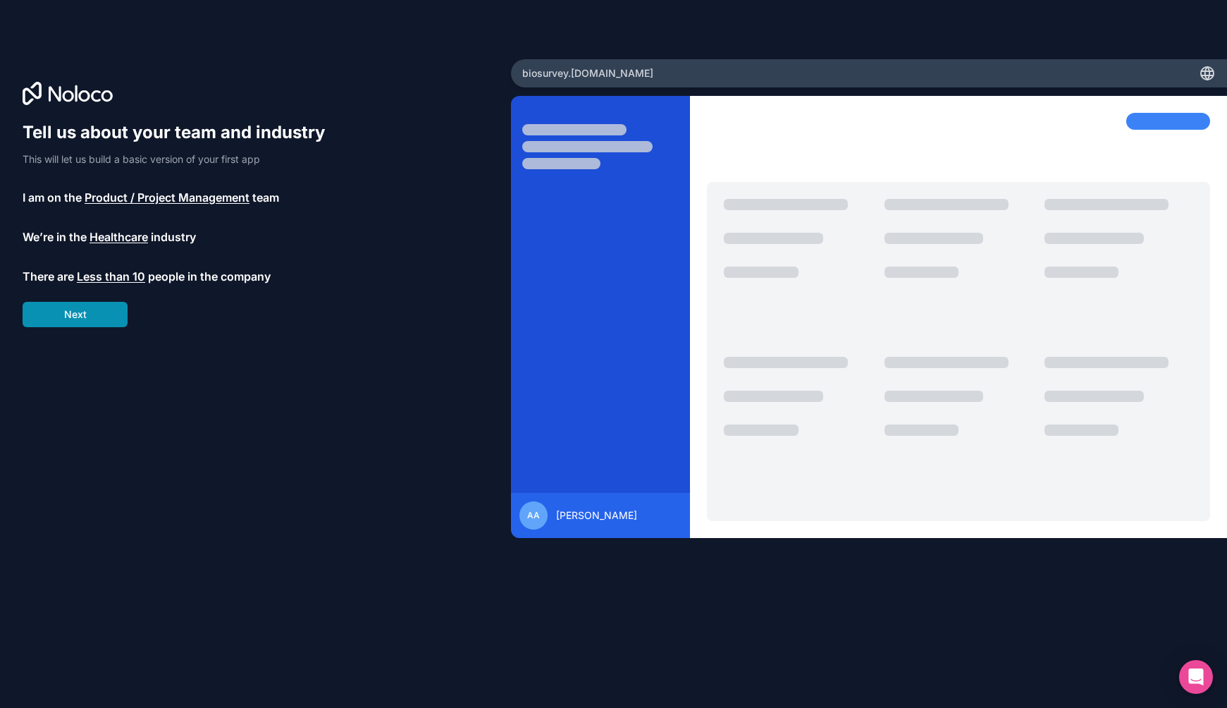
click at [72, 319] on button "Next" at bounding box center [75, 314] width 105 height 25
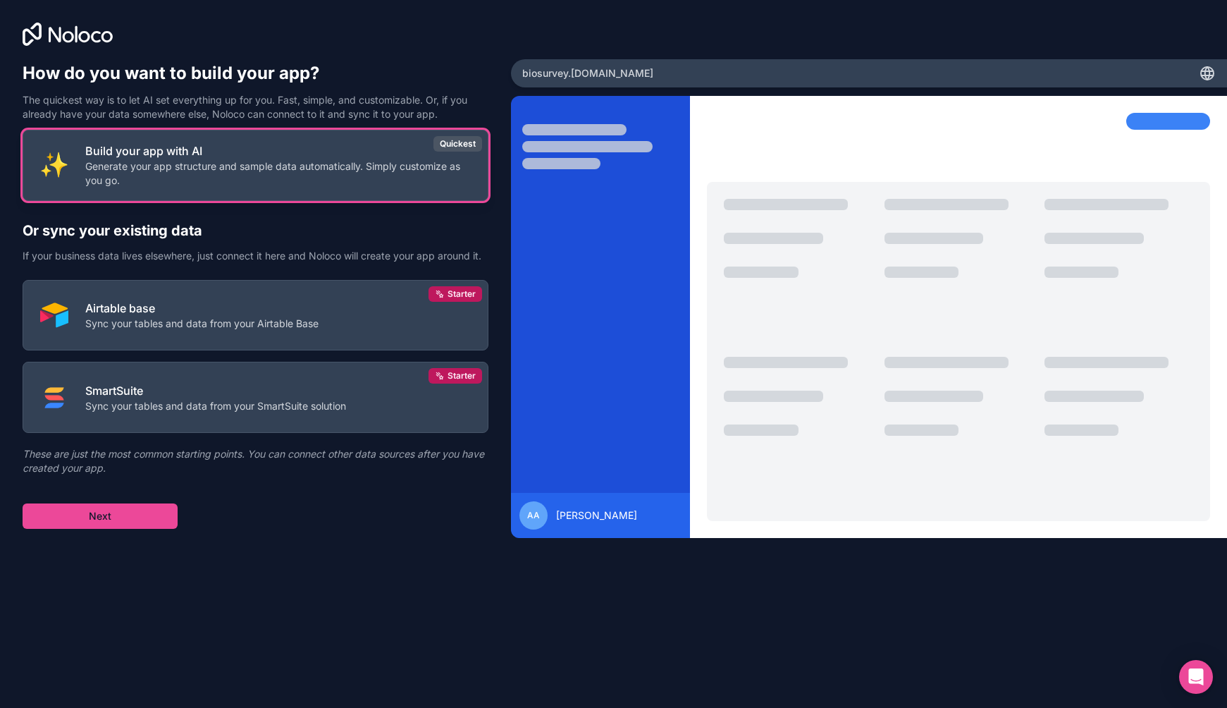
click at [178, 175] on p "Generate your app structure and sample data automatically. Simply customize as …" at bounding box center [277, 173] width 385 height 28
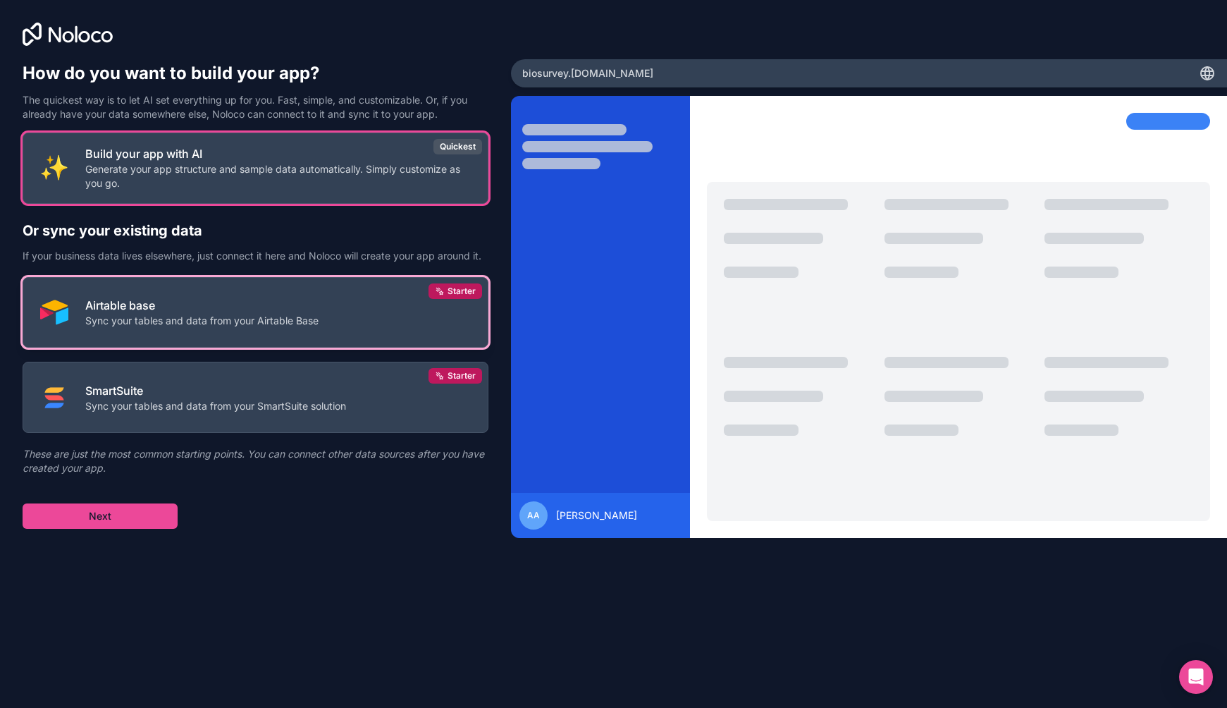
click at [193, 331] on button "Airtable base Sync your tables and data from your Airtable Base Starter" at bounding box center [256, 312] width 466 height 71
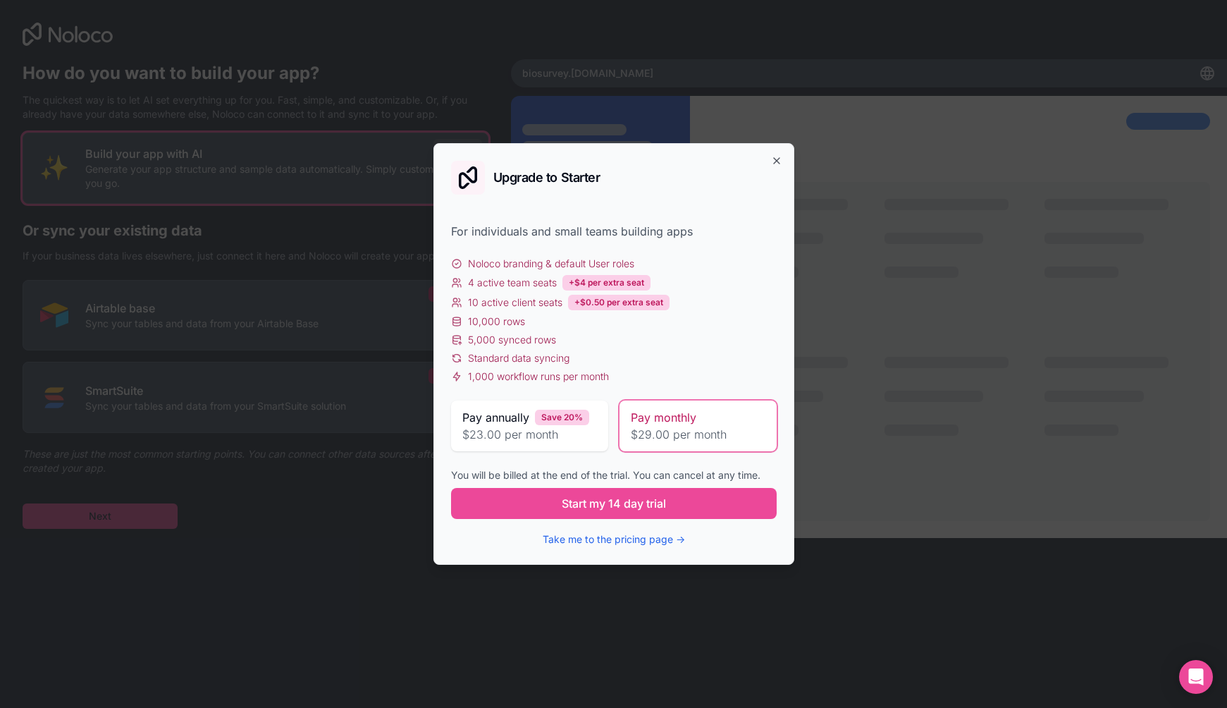
click at [598, 233] on div "For individuals and small teams building apps" at bounding box center [614, 231] width 326 height 17
click at [777, 163] on icon "button" at bounding box center [776, 160] width 11 height 11
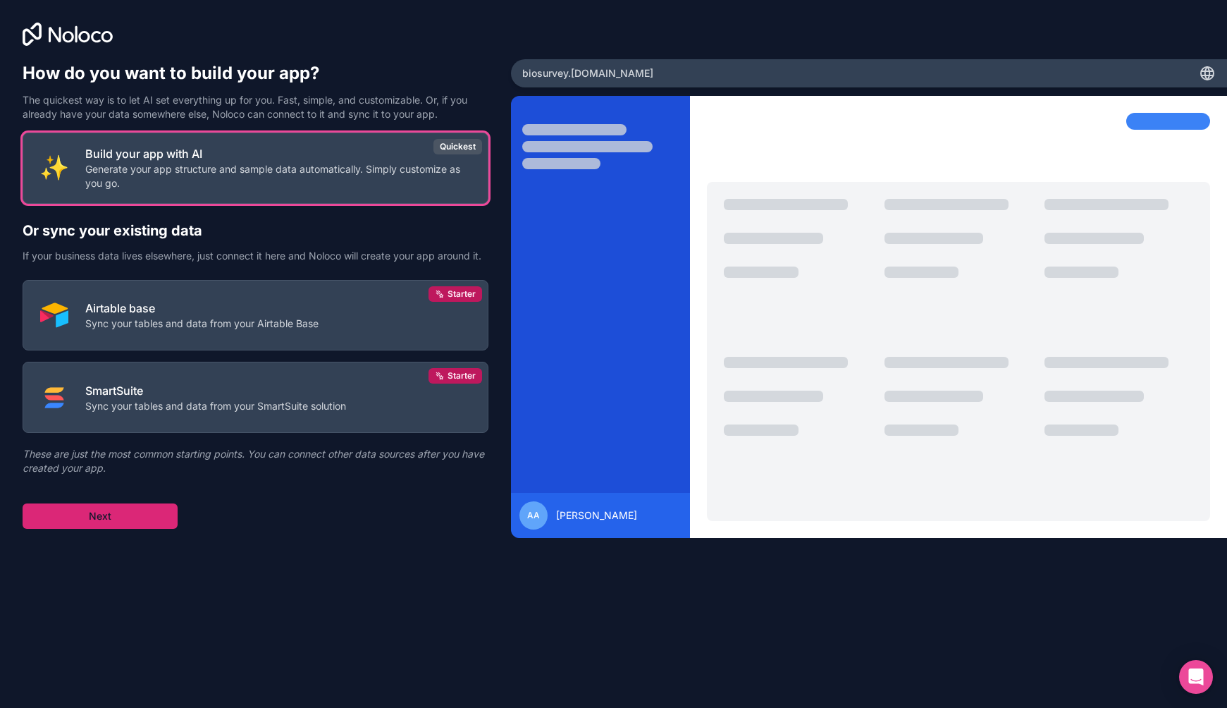
click at [105, 513] on button "Next" at bounding box center [100, 515] width 155 height 25
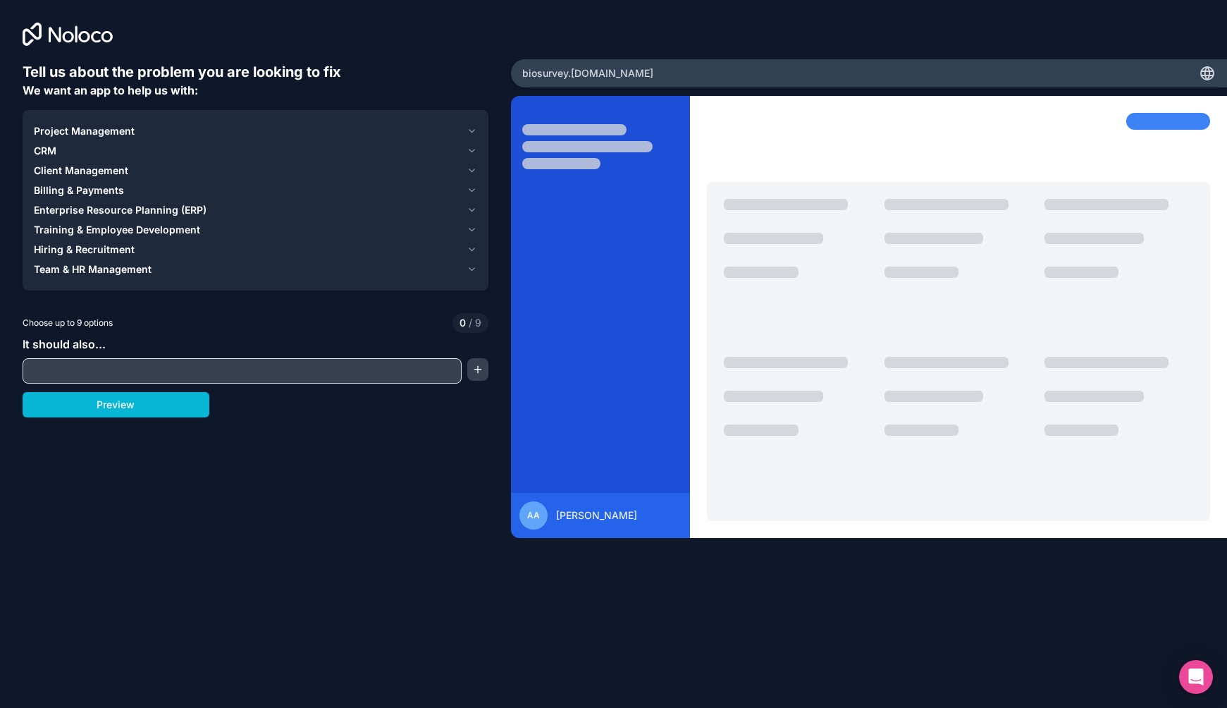
click at [105, 172] on span "Client Management" at bounding box center [81, 170] width 94 height 14
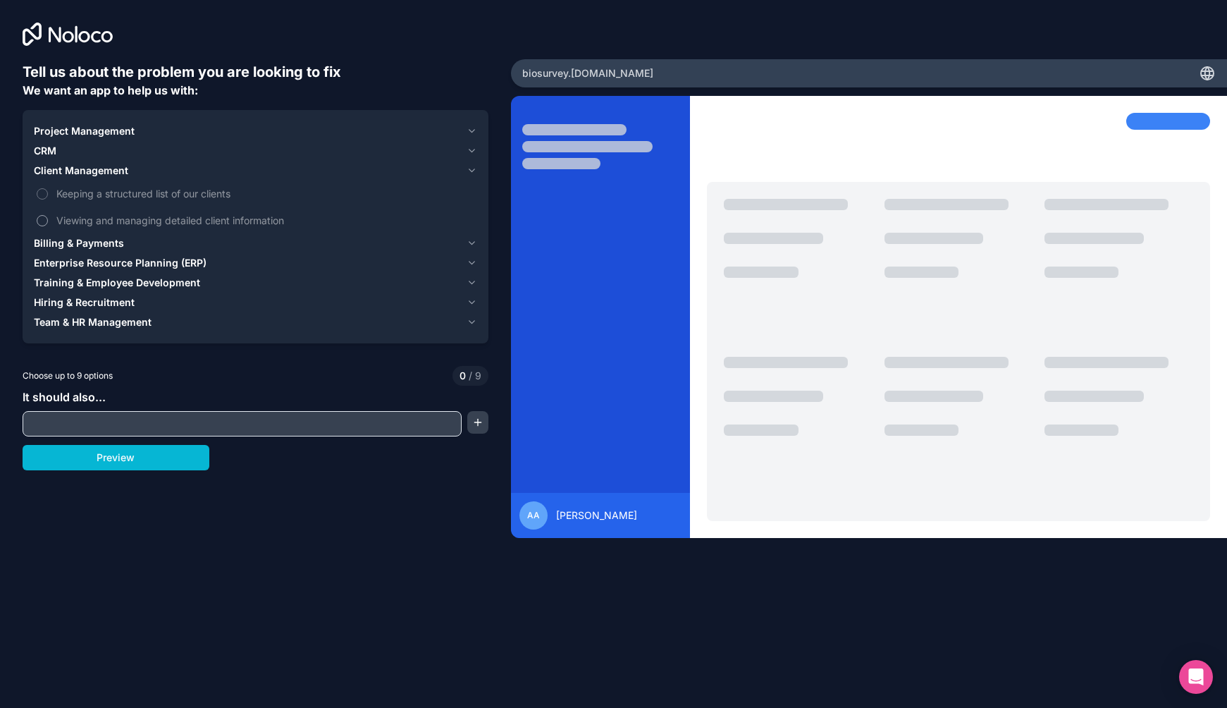
click at [99, 223] on span "Viewing and managing detailed client information" at bounding box center [265, 220] width 418 height 15
click at [48, 223] on button "Viewing and managing detailed client information" at bounding box center [42, 220] width 11 height 11
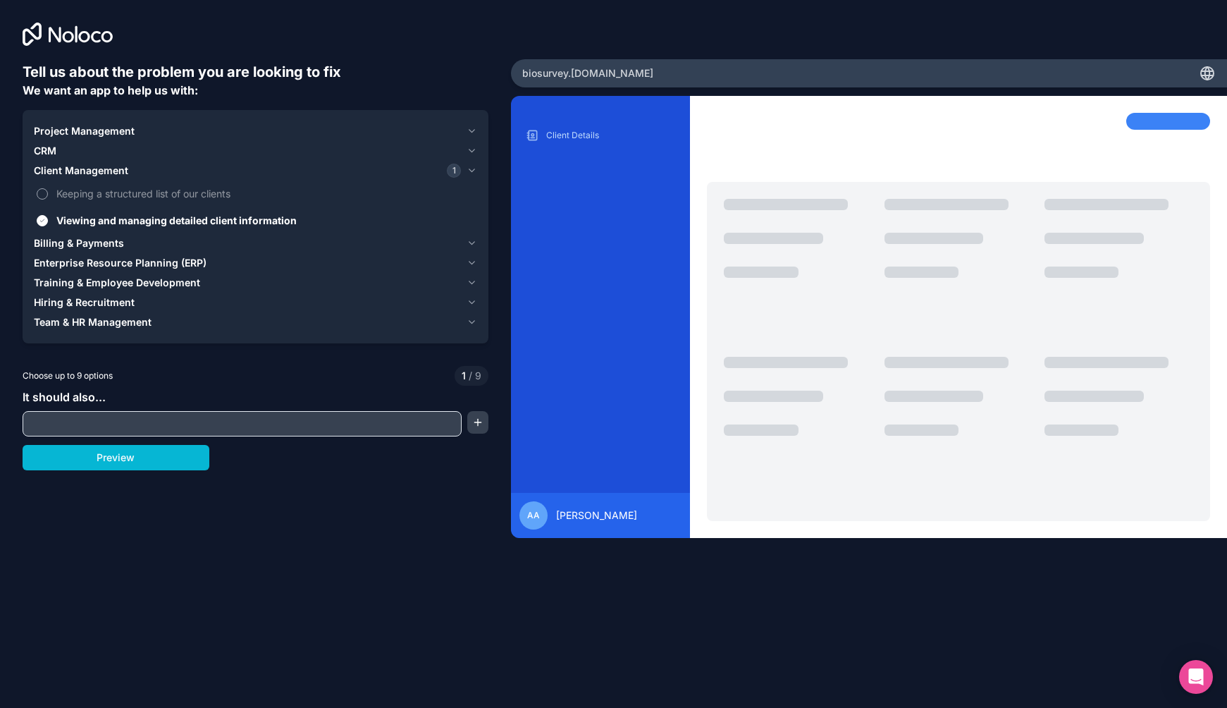
click at [99, 187] on span "Keeping a structured list of our clients" at bounding box center [265, 193] width 418 height 15
click at [48, 188] on button "Keeping a structured list of our clients" at bounding box center [42, 193] width 11 height 11
click at [131, 194] on span "Keeping a structured list of our clients" at bounding box center [265, 193] width 418 height 15
click at [48, 194] on button "Keeping a structured list of our clients" at bounding box center [42, 193] width 11 height 11
click at [128, 215] on span "Viewing and managing detailed client information" at bounding box center [265, 220] width 418 height 15
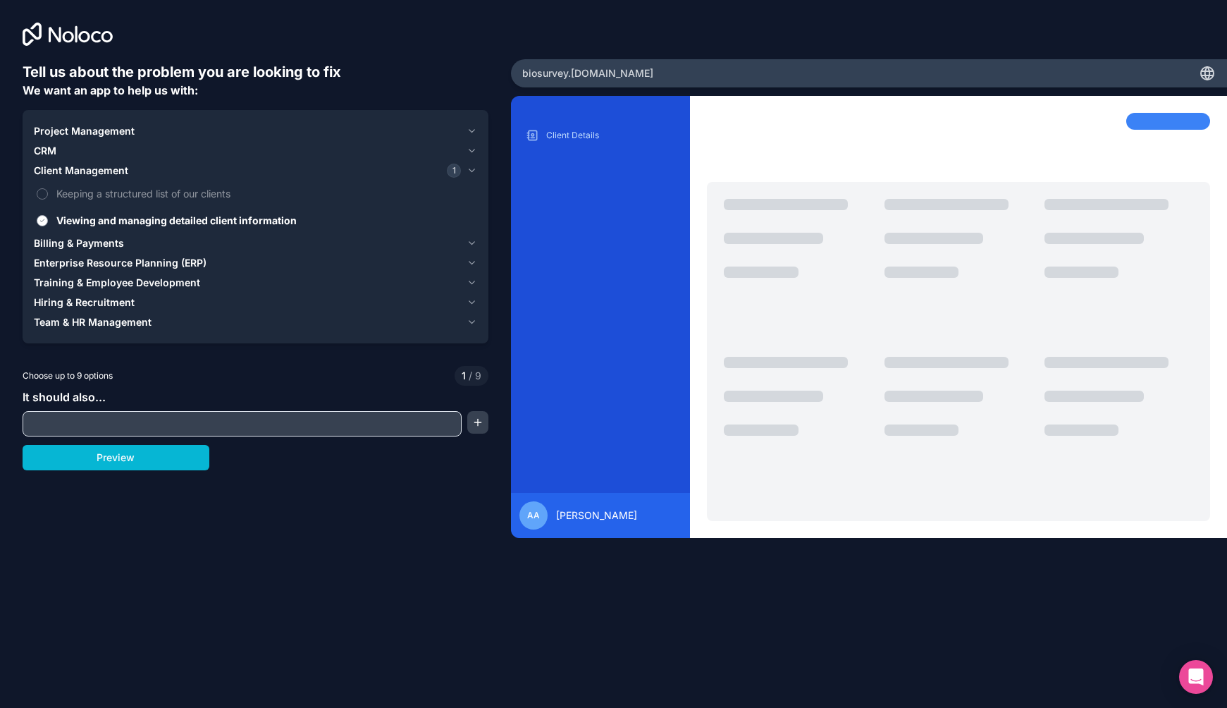
click at [48, 215] on button "Viewing and managing detailed client information" at bounding box center [42, 220] width 11 height 11
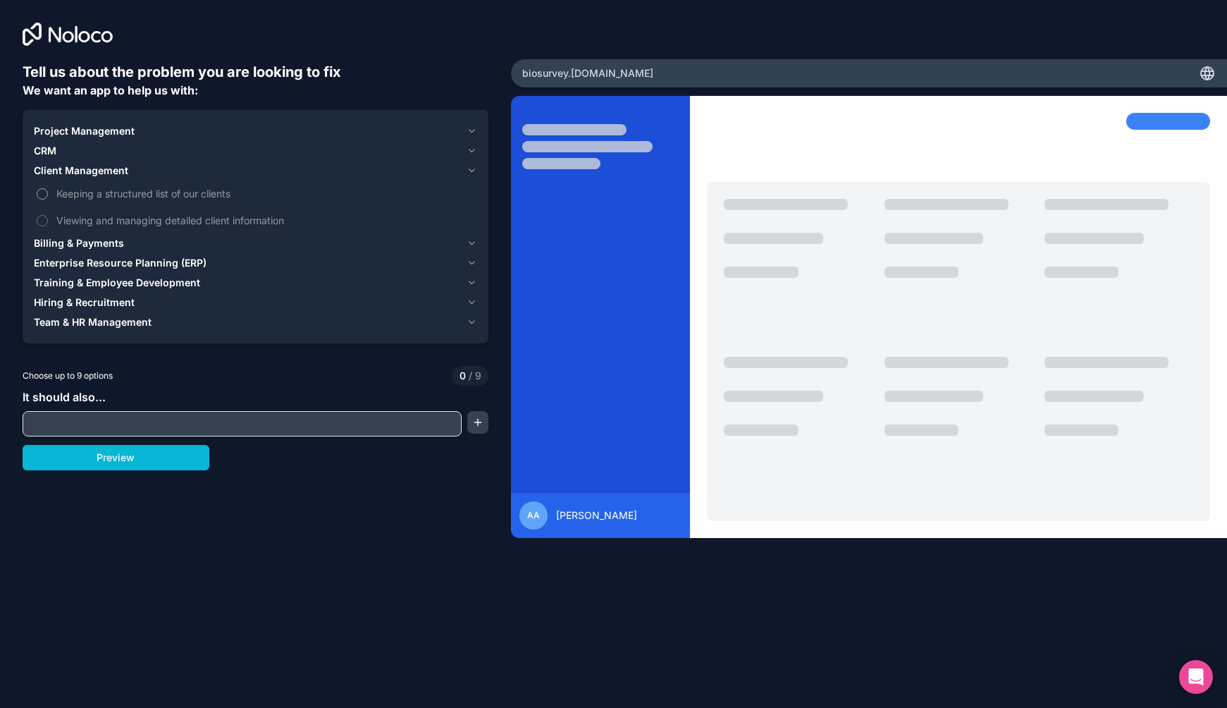
click at [127, 191] on span "Keeping a structured list of our clients" at bounding box center [265, 193] width 418 height 15
click at [48, 191] on button "Keeping a structured list of our clients" at bounding box center [42, 193] width 11 height 11
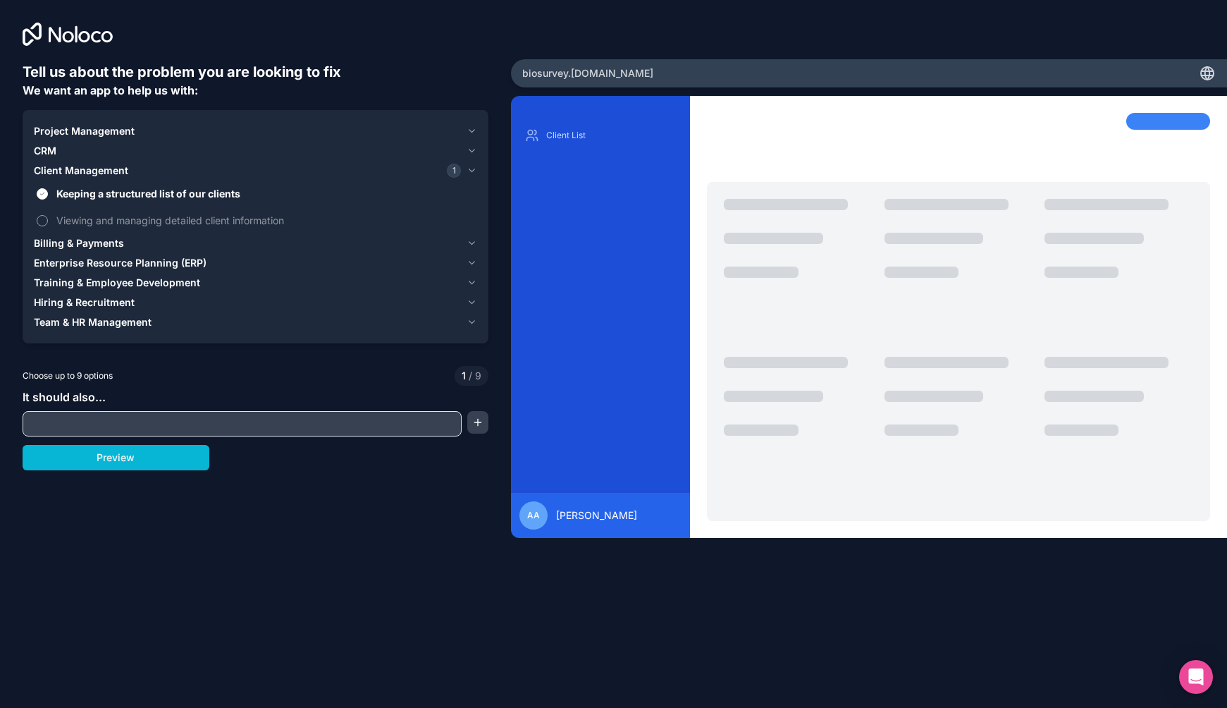
click at [92, 223] on span "Viewing and managing detailed client information" at bounding box center [265, 220] width 418 height 15
click at [48, 223] on button "Viewing and managing detailed client information" at bounding box center [42, 220] width 11 height 11
click at [74, 424] on input "text" at bounding box center [242, 424] width 432 height 20
drag, startPoint x: 471, startPoint y: 421, endPoint x: 327, endPoint y: 426, distance: 144.5
click at [327, 425] on div at bounding box center [256, 423] width 466 height 25
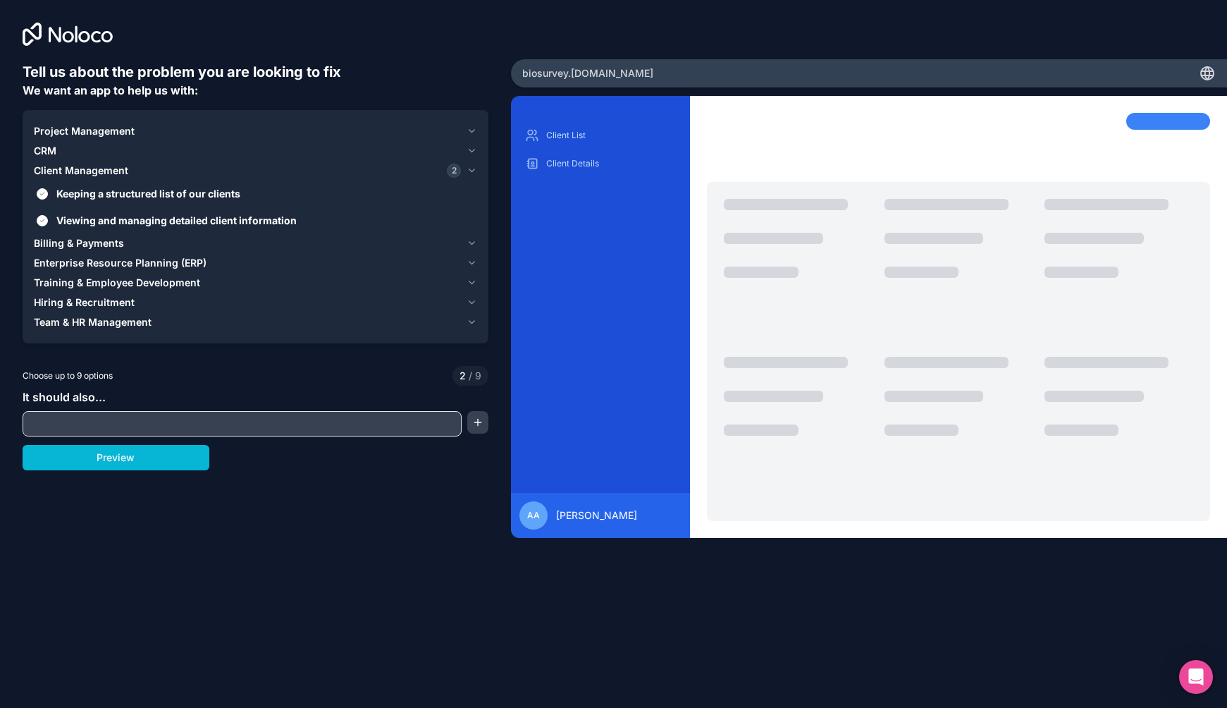
click at [327, 426] on input "text" at bounding box center [242, 424] width 432 height 20
click at [121, 418] on input "text" at bounding box center [242, 424] width 432 height 20
click at [94, 260] on span "Enterprise Resource Planning (ERP)" at bounding box center [120, 263] width 173 height 14
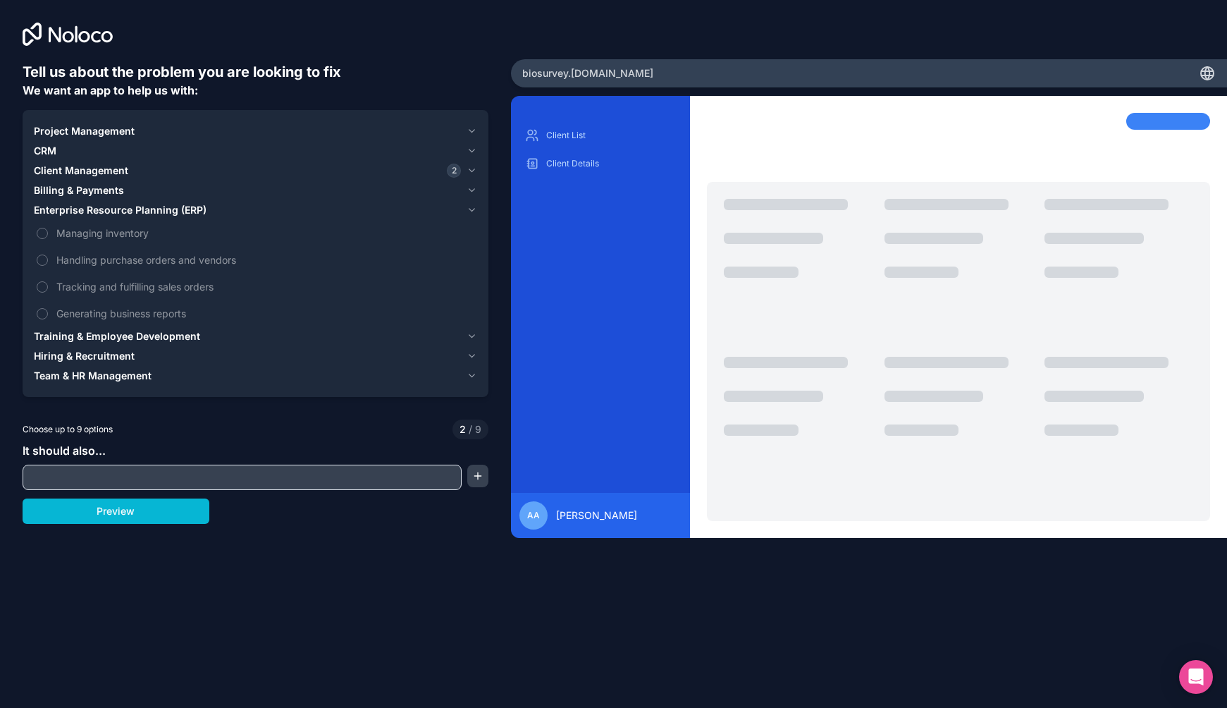
click at [66, 198] on button "Billing & Payments" at bounding box center [255, 190] width 443 height 20
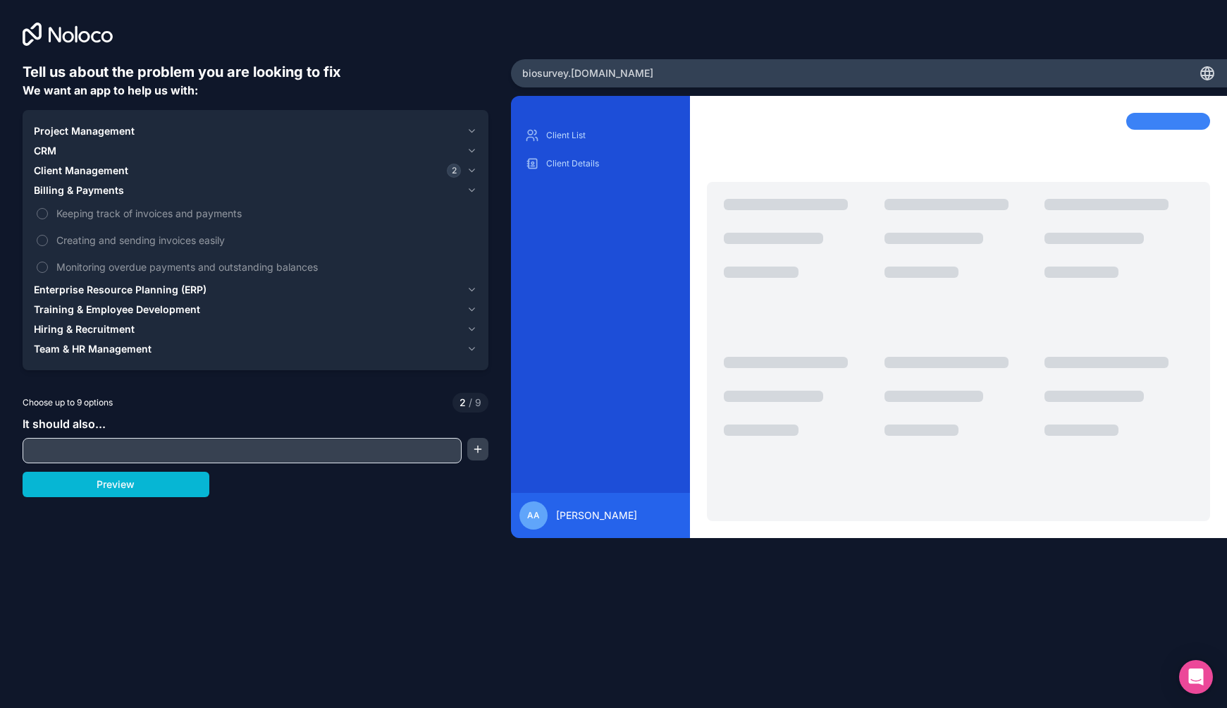
click at [91, 316] on span "Training & Employee Development" at bounding box center [117, 309] width 166 height 14
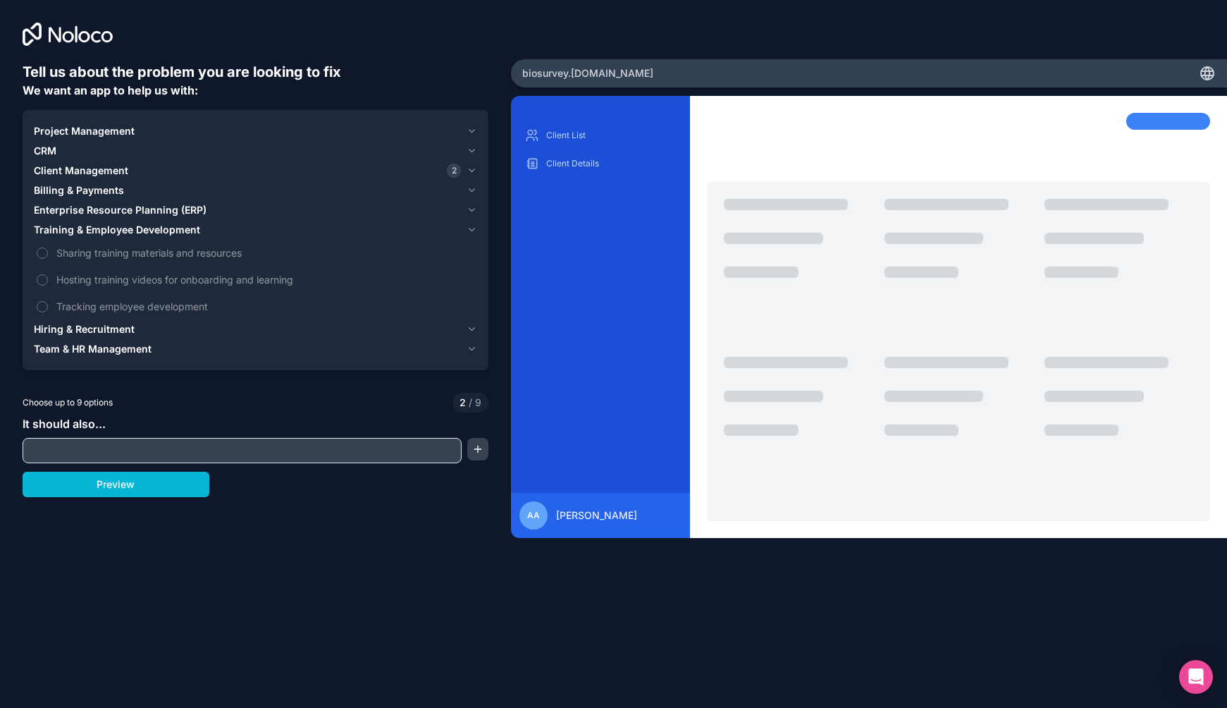
click at [87, 328] on span "Hiring & Recruitment" at bounding box center [84, 329] width 101 height 14
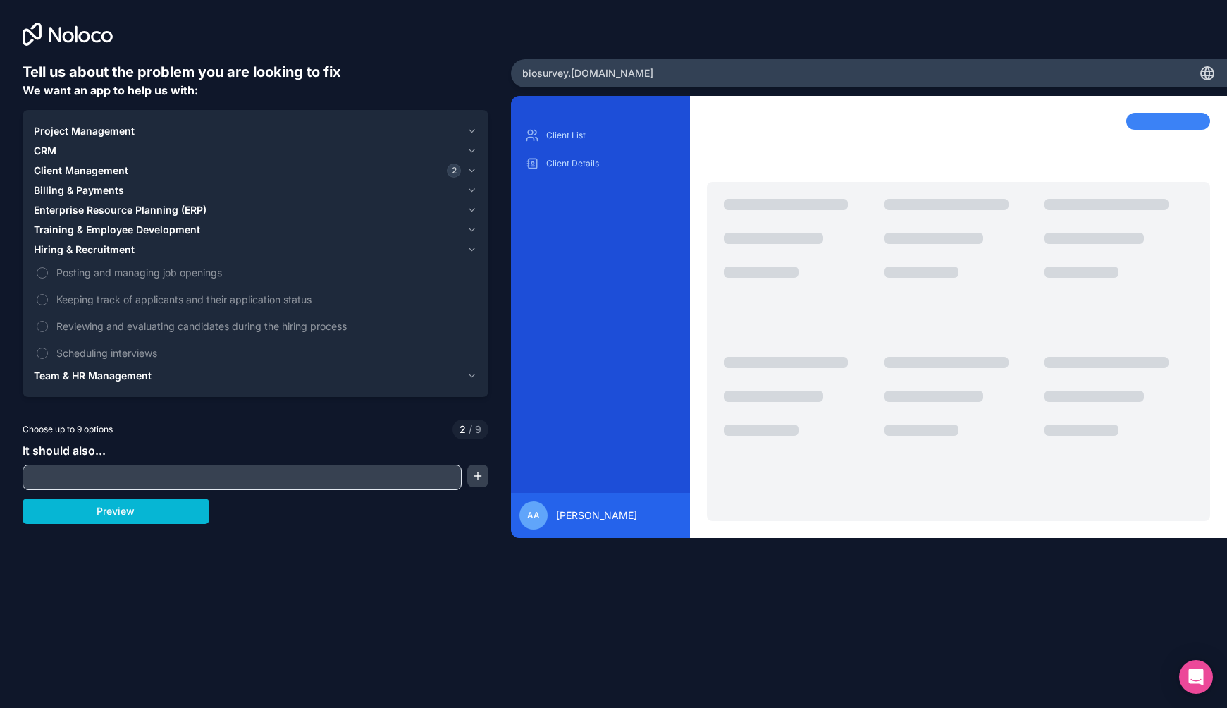
click at [78, 375] on span "Team & HR Management" at bounding box center [93, 376] width 118 height 14
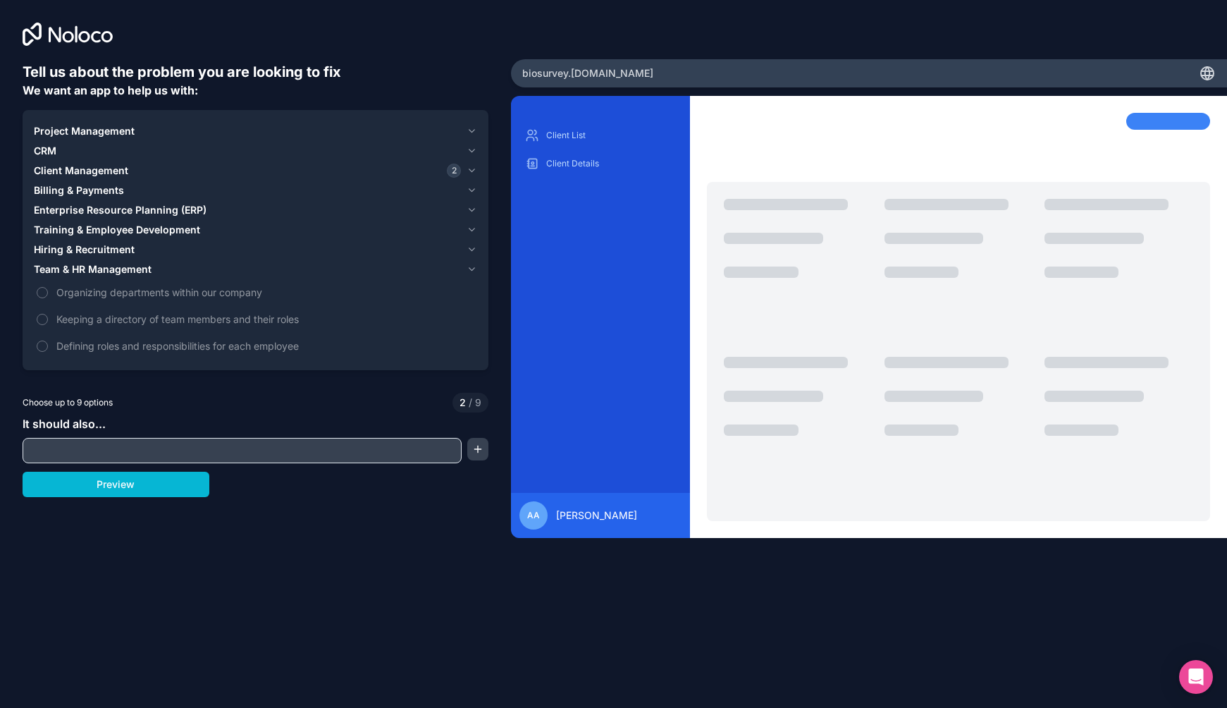
click at [92, 254] on span "Hiring & Recruitment" at bounding box center [84, 249] width 101 height 14
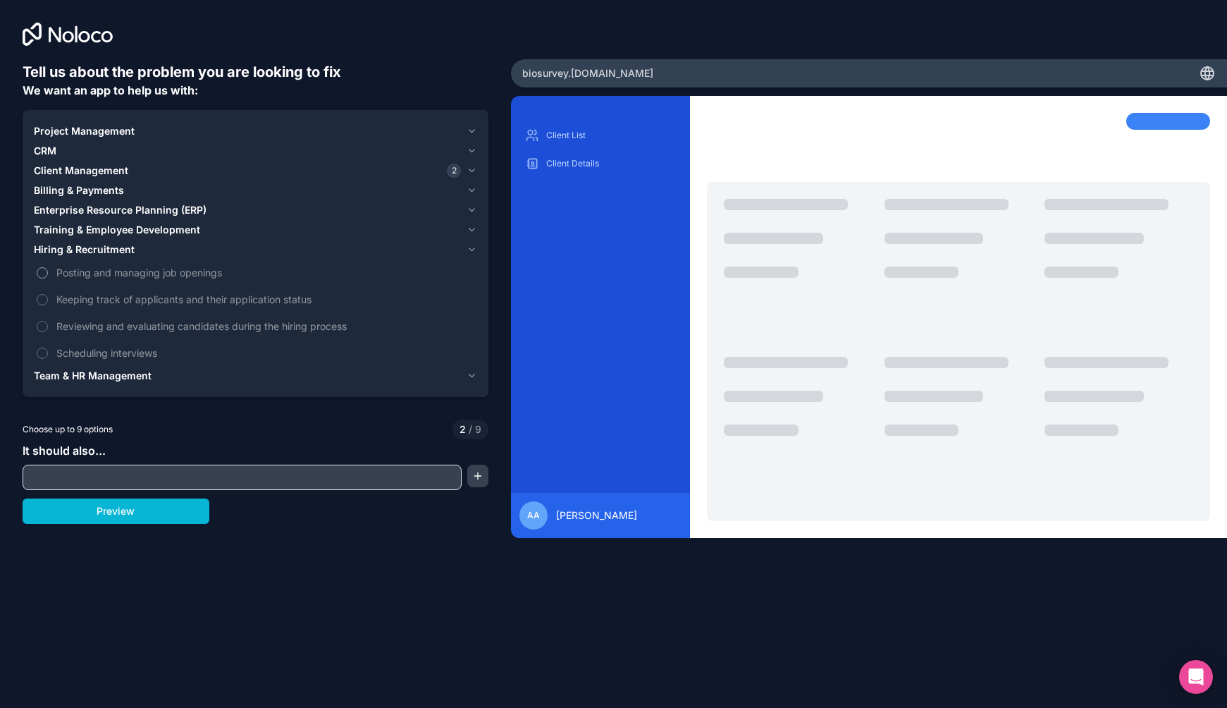
click at [95, 276] on span "Posting and managing job openings" at bounding box center [265, 272] width 418 height 15
click at [48, 276] on button "Posting and managing job openings" at bounding box center [42, 272] width 11 height 11
click at [95, 276] on span "Posting and managing job openings" at bounding box center [265, 272] width 418 height 15
click at [48, 276] on button "Posting and managing job openings" at bounding box center [42, 272] width 11 height 11
click at [84, 476] on input "text" at bounding box center [242, 477] width 432 height 20
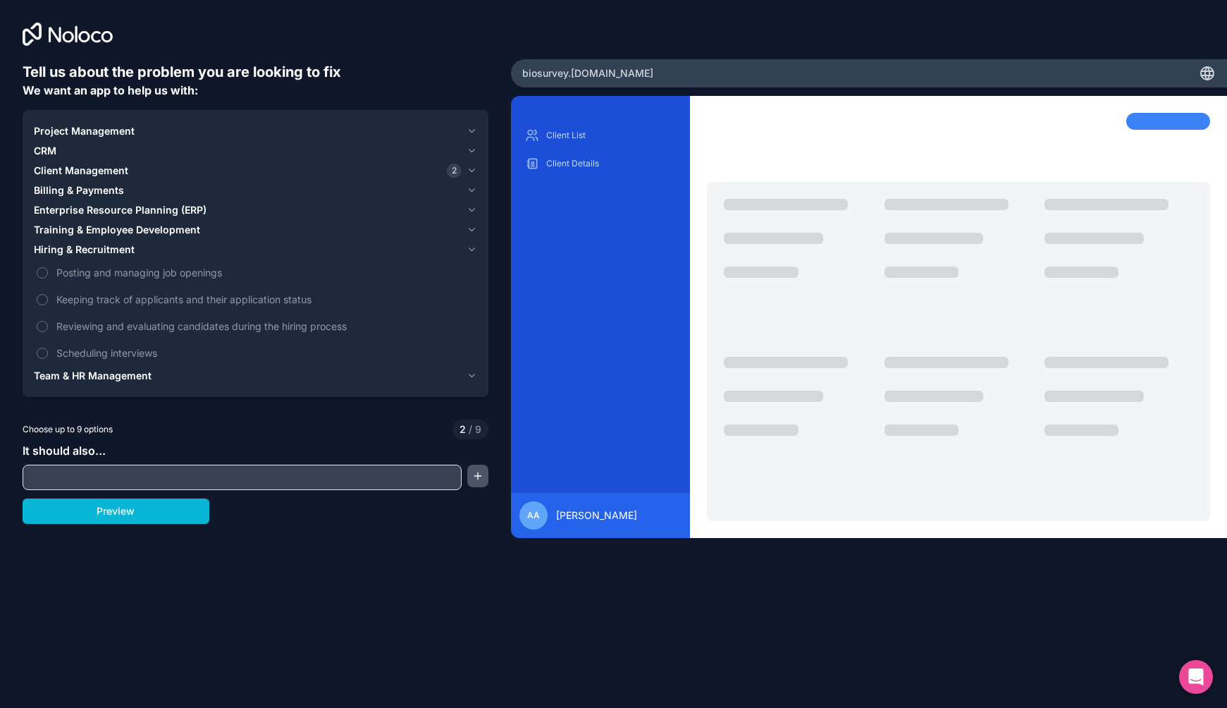
click at [477, 483] on button "button" at bounding box center [477, 475] width 21 height 23
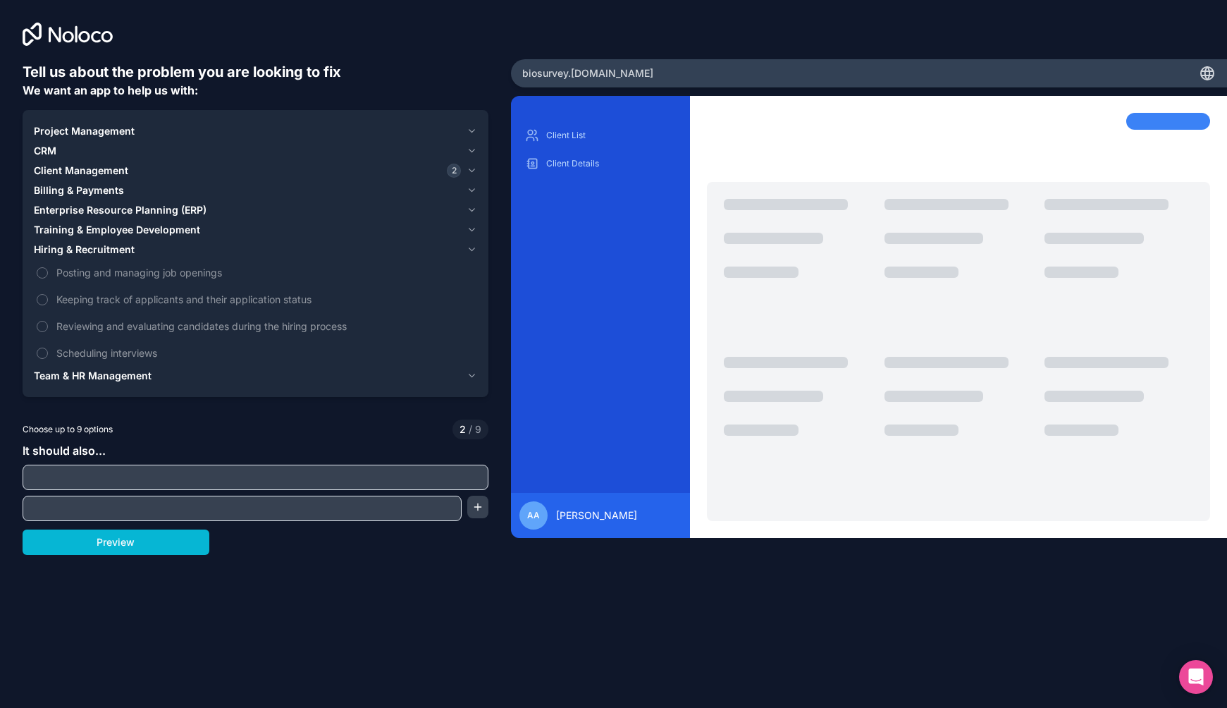
click at [375, 481] on input "text" at bounding box center [255, 477] width 459 height 20
paste input "Allow a BioSurvey admin to create client organisations and designate a client a…"
drag, startPoint x: 199, startPoint y: 477, endPoint x: 506, endPoint y: 478, distance: 306.5
click at [507, 478] on div "Tell us about the problem you are looking to fix We want an app to help us with…" at bounding box center [255, 295] width 511 height 590
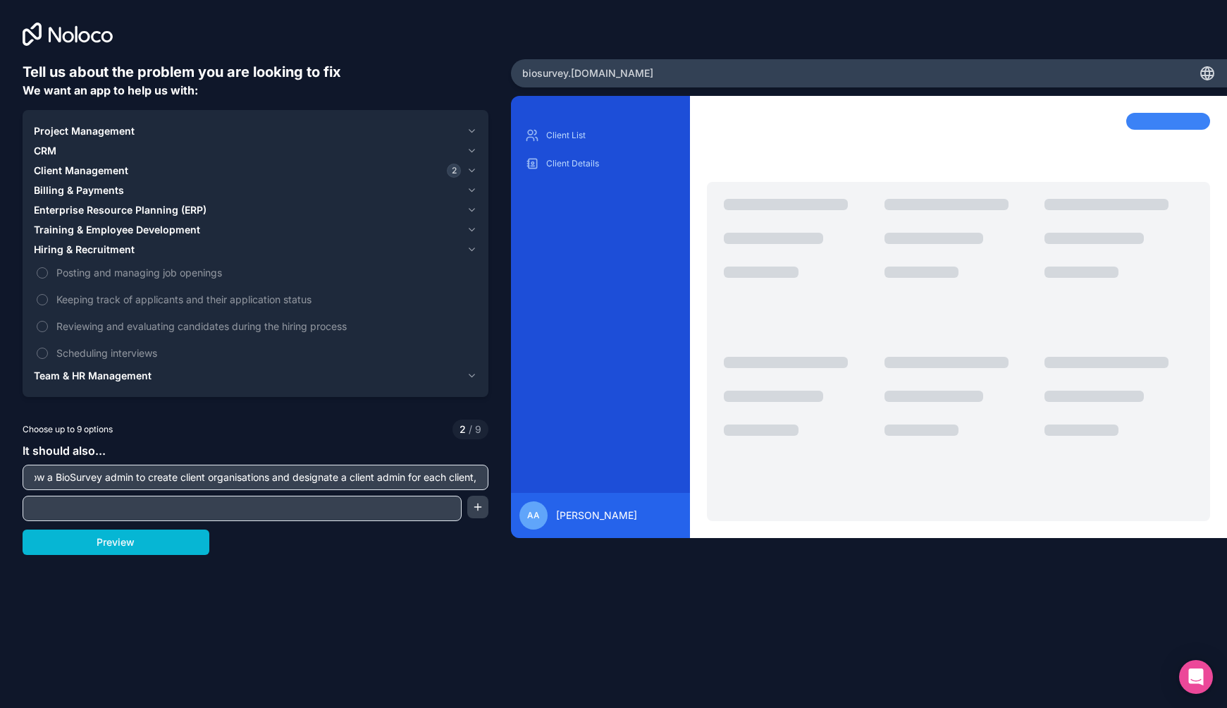
scroll to position [0, 18]
type input "Allow a BioSurvey admin to create client organisations and designate a client a…"
click at [344, 511] on input "text" at bounding box center [242, 508] width 432 height 20
paste input "The client admin can invite other users in their organisation"
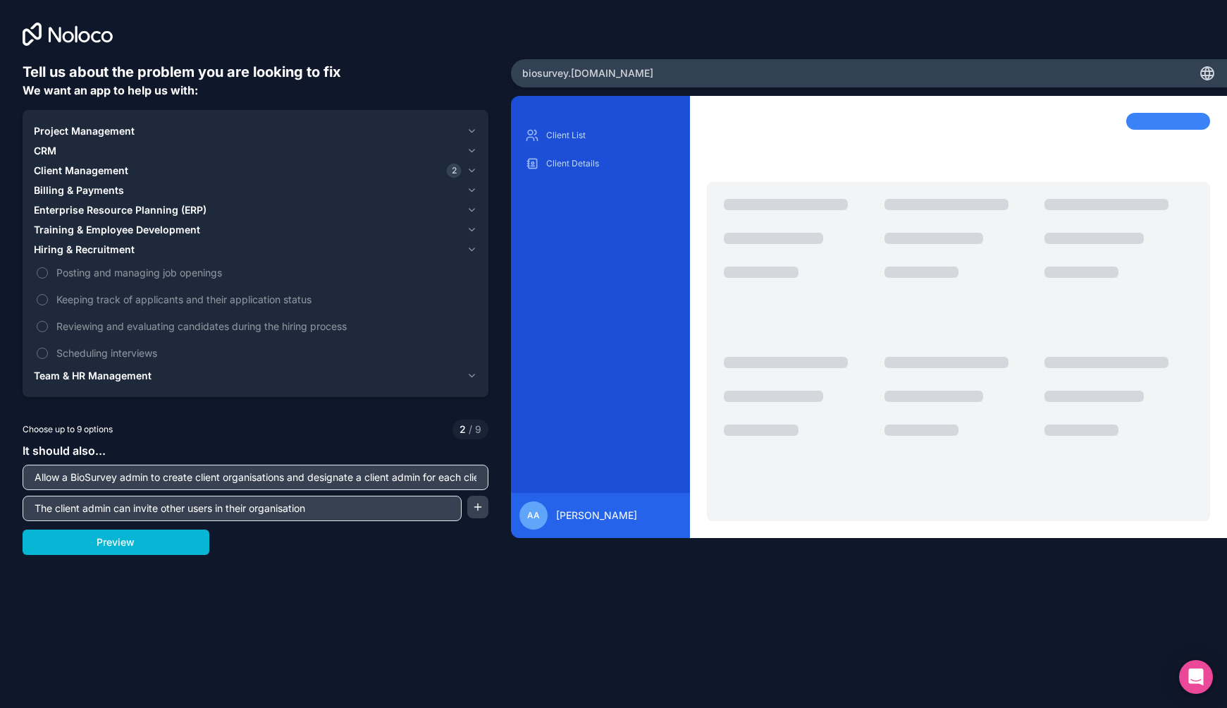
type input "The client admin can invite other users in their organisation"
click at [357, 476] on input "Allow a BioSurvey admin to create client organisations and designate a client a…" at bounding box center [255, 477] width 459 height 20
type input "Allow a BioSurvey admin to create client organisations and designate a client a…"
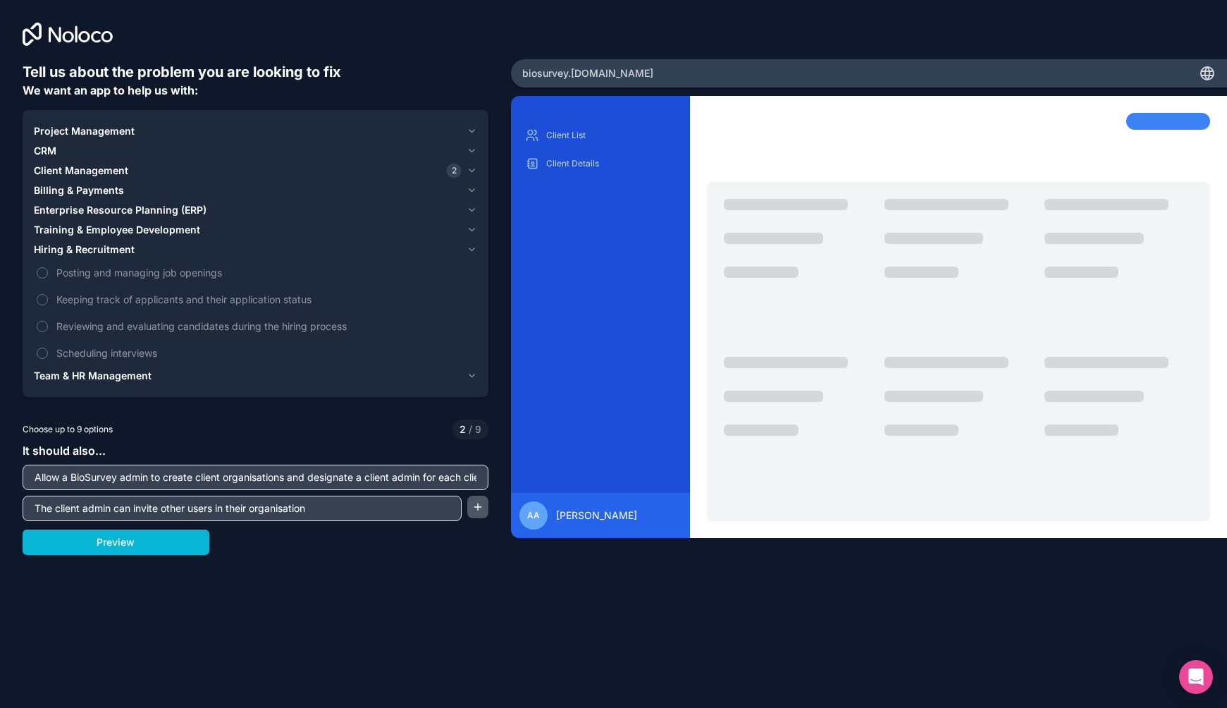
click at [484, 505] on button "button" at bounding box center [477, 506] width 21 height 23
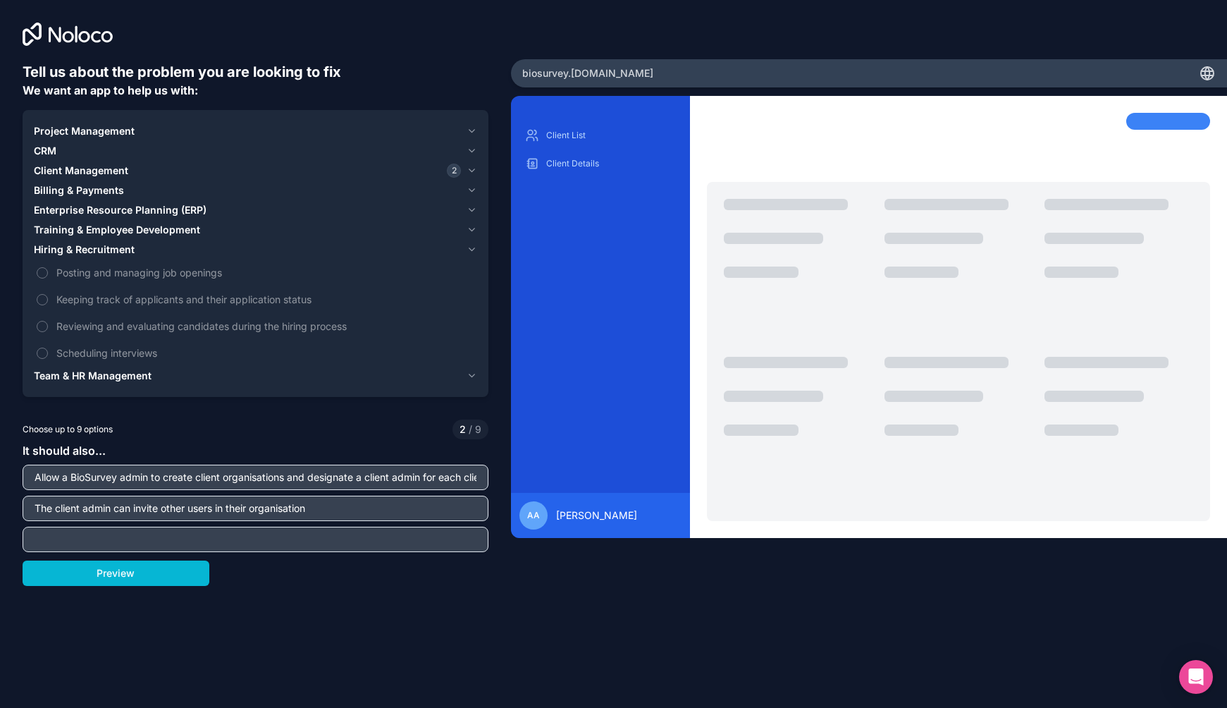
click at [228, 534] on input "text" at bounding box center [255, 539] width 459 height 20
paste input "ithin each client, I want to present a list of questions to answer. There will …"
type input "ithin each client, I want to present a list of questions to answer. There will …"
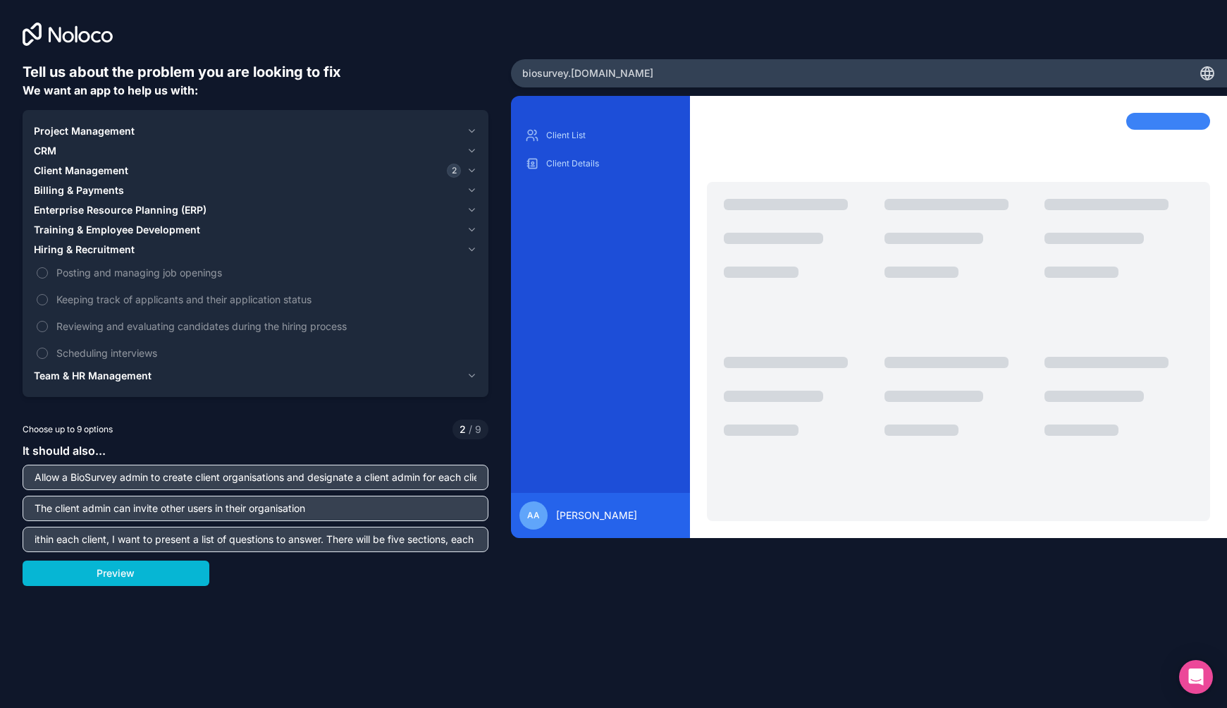
click at [495, 548] on div "Tell us about the problem you are looking to fix We want an app to help us with…" at bounding box center [255, 295] width 511 height 590
click at [279, 502] on input "The client admin can invite other users in their organisation" at bounding box center [255, 508] width 459 height 20
click at [276, 474] on input "Allow a BioSurvey admin to create client organisations and designate a client a…" at bounding box center [255, 477] width 459 height 20
click at [280, 546] on input "ithin each client, I want to present a list of questions to answer. There will …" at bounding box center [255, 539] width 459 height 20
click at [471, 543] on input "ithin each client, I want to present a list of questions to answer. There will …" at bounding box center [255, 539] width 459 height 20
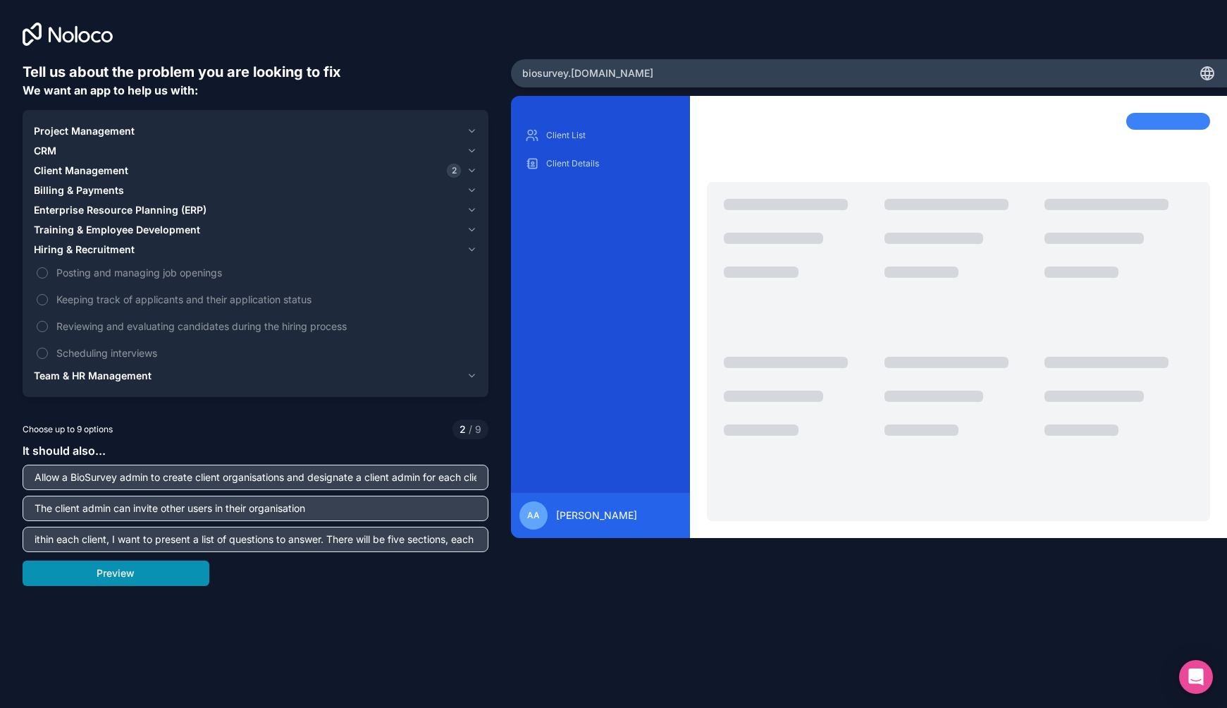
click at [152, 569] on button "Preview" at bounding box center [116, 572] width 187 height 25
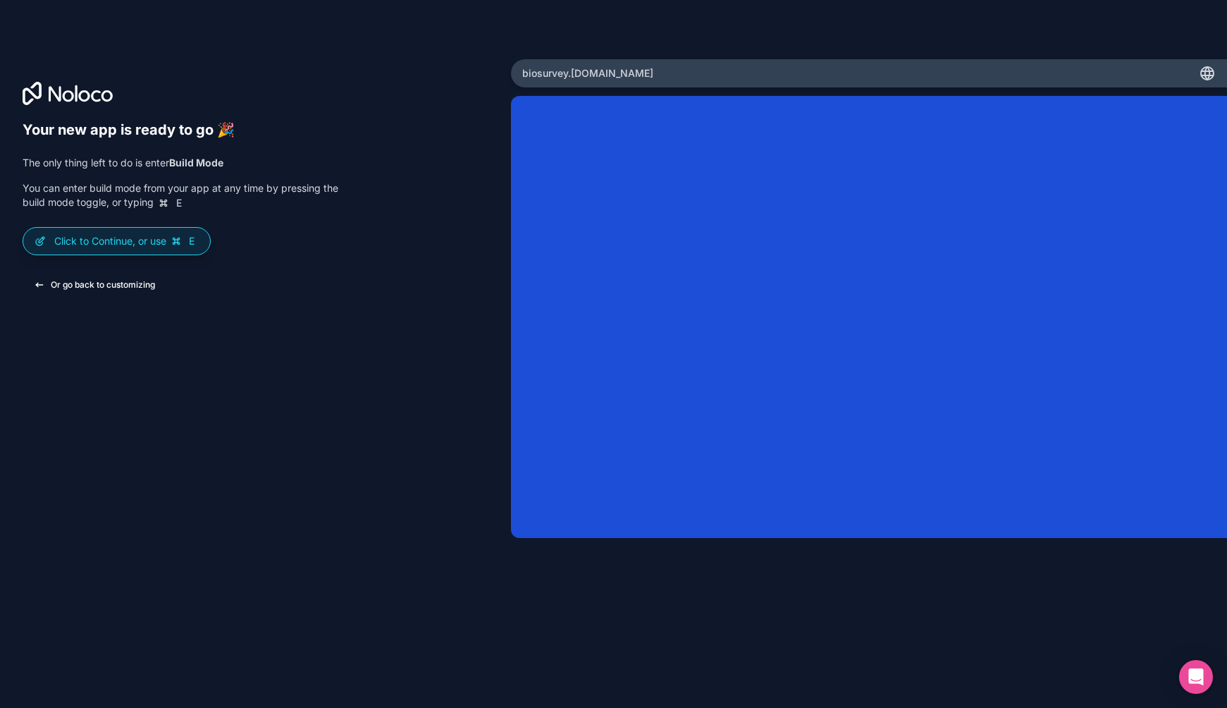
click at [104, 288] on button "Or go back to customizing" at bounding box center [95, 284] width 144 height 25
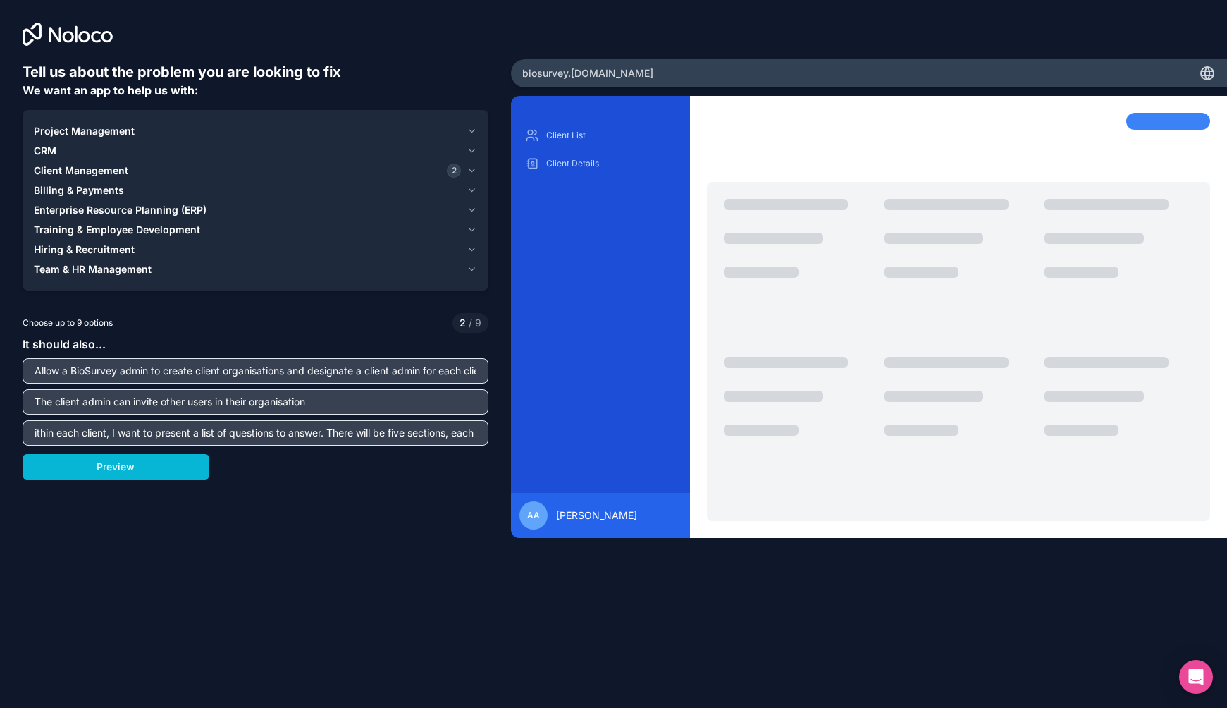
click at [204, 431] on input "ithin each client, I want to present a list of questions to answer. There will …" at bounding box center [255, 433] width 459 height 20
click at [302, 402] on input "The client admin can invite other users in their organisation" at bounding box center [255, 402] width 459 height 20
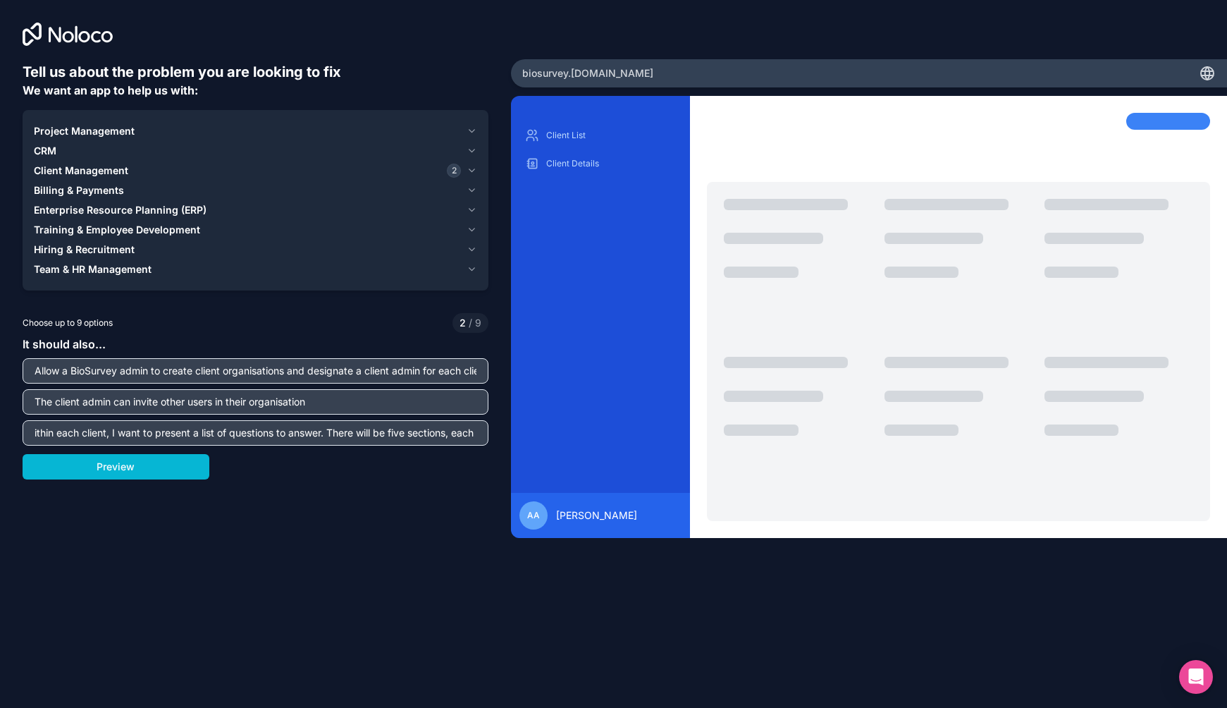
click at [302, 402] on input "The client admin can invite other users in their organisation" at bounding box center [255, 402] width 459 height 20
click at [292, 371] on input "Allow a BioSurvey admin to create client organisations and designate a client a…" at bounding box center [255, 371] width 459 height 20
click at [288, 411] on input "The client admin can invite other users in their organisation" at bounding box center [255, 402] width 459 height 20
click at [322, 407] on input "The client admin can invite other users in their organisation" at bounding box center [255, 402] width 459 height 20
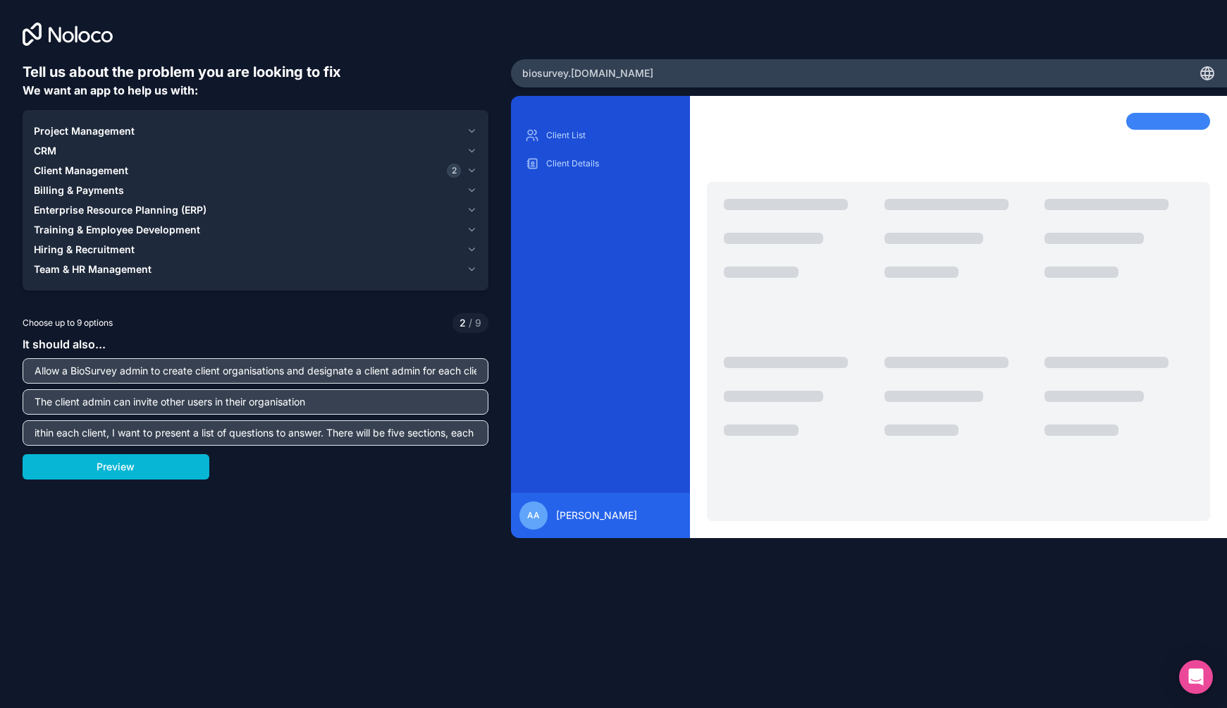
click at [350, 404] on input "The client admin can invite other users in their organisation" at bounding box center [255, 402] width 459 height 20
click at [321, 438] on input "ithin each client, I want to present a list of questions to answer. There will …" at bounding box center [255, 433] width 459 height 20
type input "within each client, I want to present a list of questions to answer. There will…"
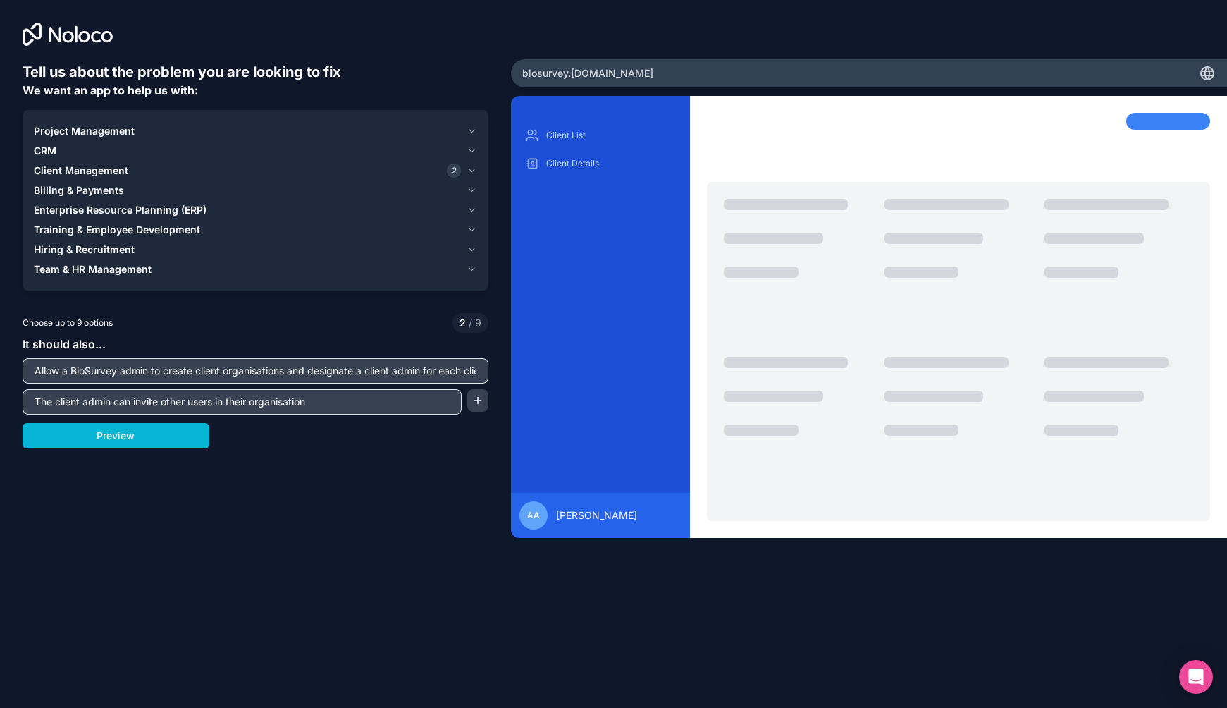
click at [394, 402] on input "The client admin can invite other users in their organisation" at bounding box center [242, 402] width 432 height 20
type input "The BioSurvey admin can create and update 25 questions that are displayed to ea…"
click at [481, 403] on button "button" at bounding box center [477, 400] width 21 height 23
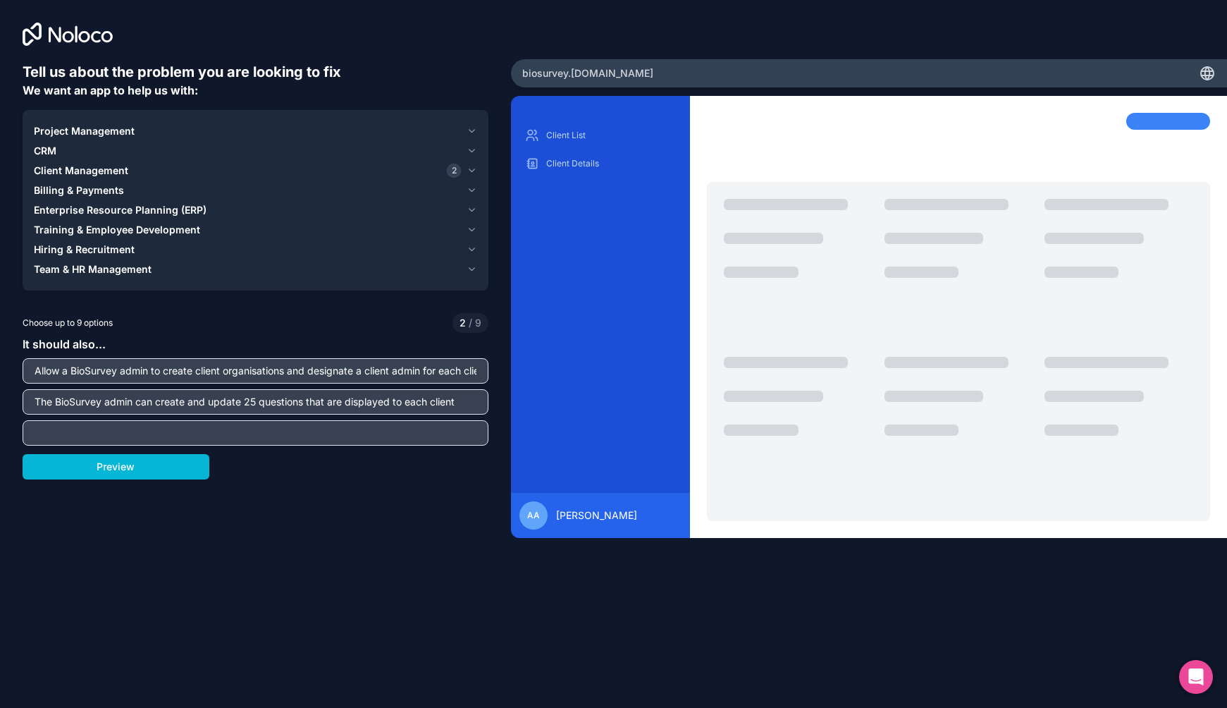
click at [365, 428] on input "text" at bounding box center [255, 433] width 459 height 20
type input "The"
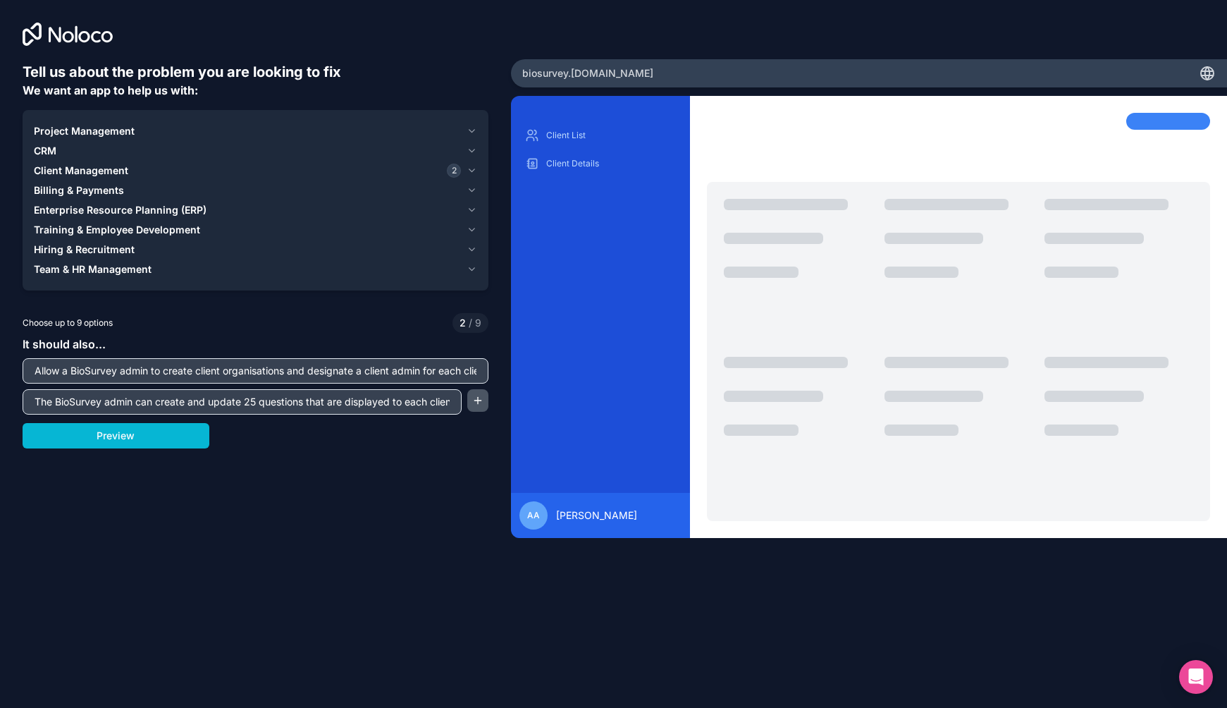
click at [479, 396] on button "button" at bounding box center [477, 400] width 21 height 23
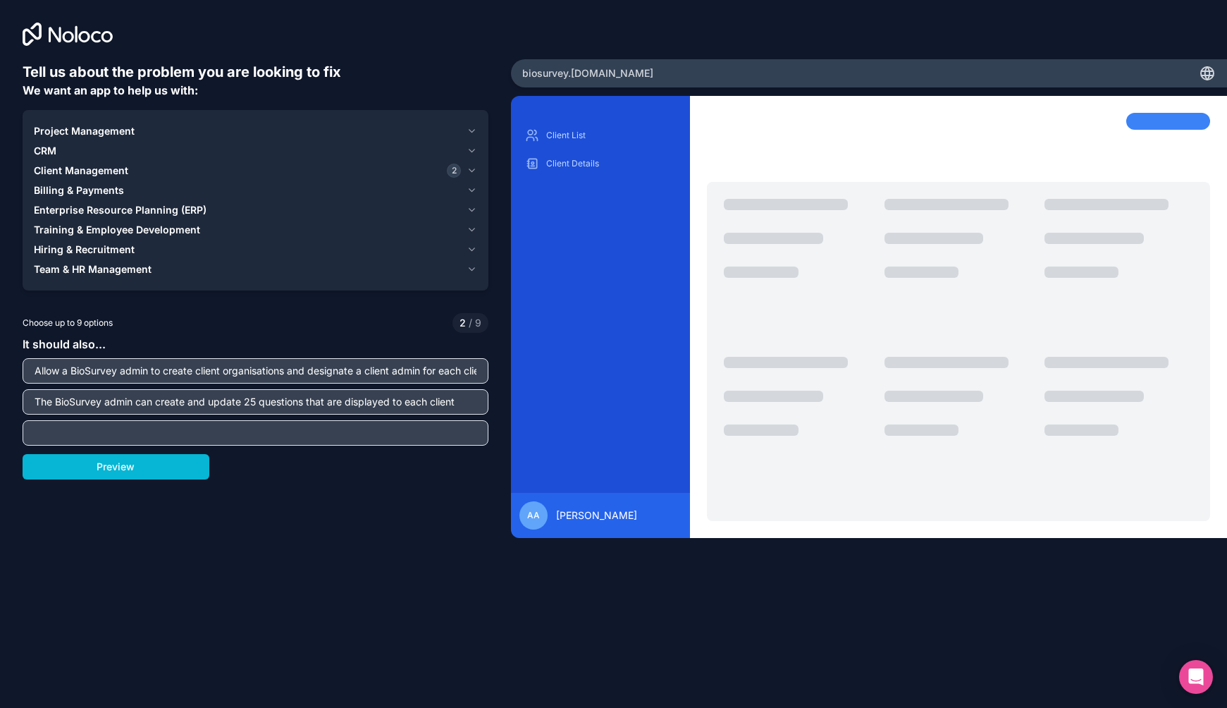
click at [305, 446] on div "Tell us about the problem you are looking to fix We want an app to help us with…" at bounding box center [256, 314] width 466 height 505
click at [305, 435] on input "text" at bounding box center [255, 433] width 459 height 20
click at [341, 373] on input "Allow a BioSurvey admin to create client organisations and designate a client a…" at bounding box center [255, 371] width 459 height 20
click at [206, 436] on input "Each client can login and" at bounding box center [255, 433] width 459 height 20
click at [269, 433] on input "Each client can login to their portal, and answer the questions, They" at bounding box center [255, 433] width 459 height 20
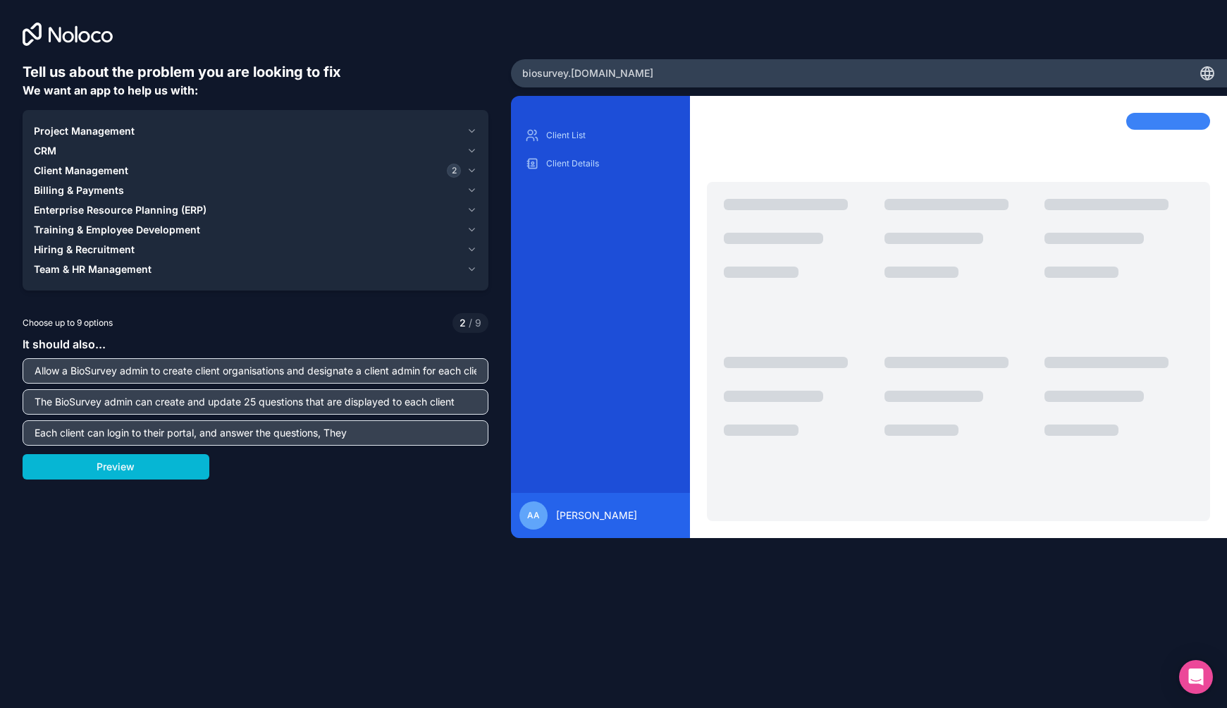
click at [269, 433] on input "Each client can login to their portal, and answer the questions, They" at bounding box center [255, 433] width 459 height 20
type input "Each client can login to their portal, and answer questions, They are able to i…"
click at [137, 457] on button "Preview" at bounding box center [116, 466] width 187 height 25
